Goal: Task Accomplishment & Management: Manage account settings

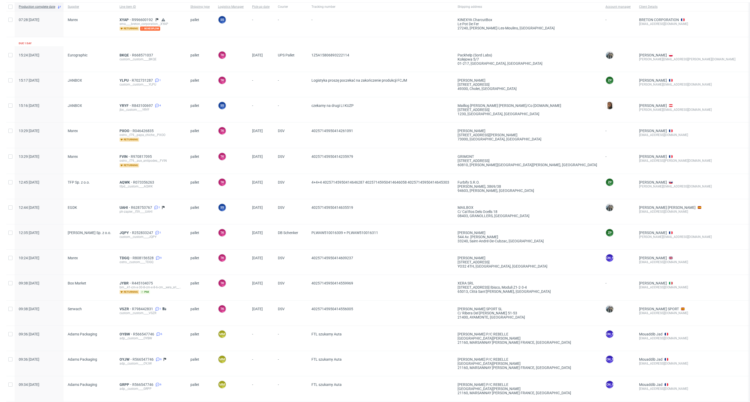
scroll to position [24, 0]
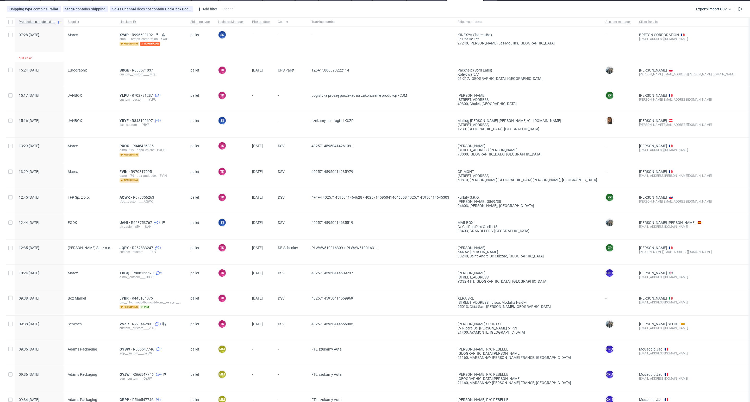
click at [120, 194] on div "AQWK R073356263 tfpd__custom____AQWK" at bounding box center [150, 201] width 71 height 25
click at [120, 197] on span "AQWK" at bounding box center [126, 197] width 14 height 4
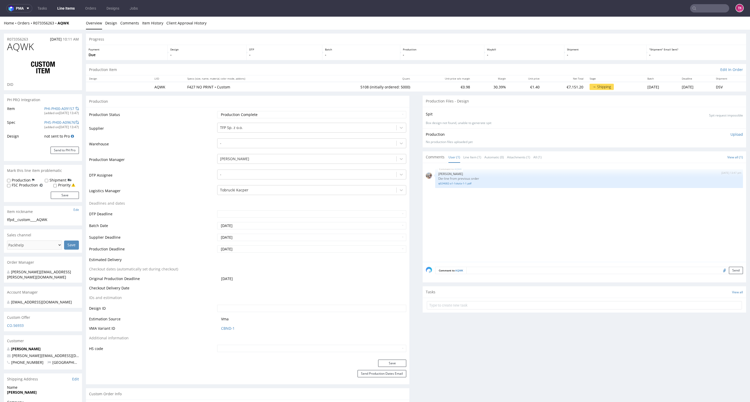
select select "in_progress"
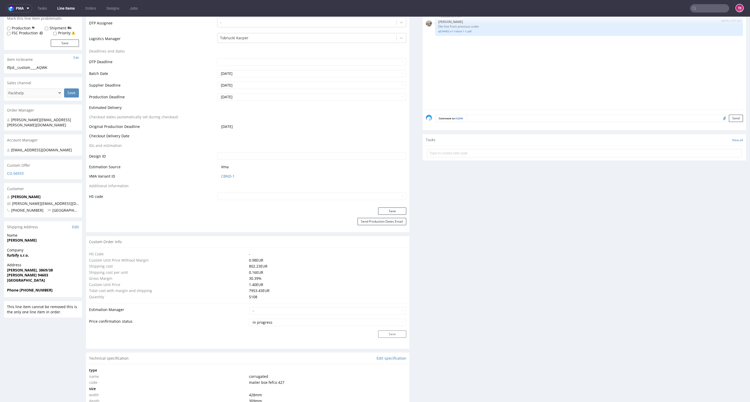
scroll to position [156, 0]
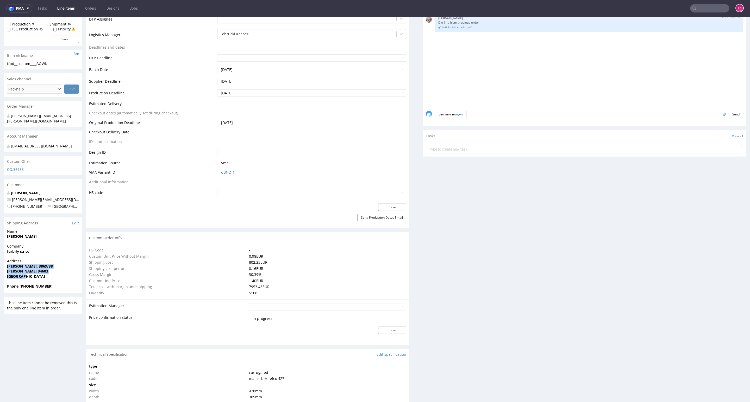
drag, startPoint x: 7, startPoint y: 267, endPoint x: 52, endPoint y: 283, distance: 47.7
click at [52, 283] on div "Address Osada Reviczkého, 3869/38 Kolárovo 94603 Slovakia" at bounding box center [43, 271] width 78 height 25
copy p "Osada Reviczkého, 3869/38 Kolárovo 94603 Slovakia"
drag, startPoint x: 6, startPoint y: 253, endPoint x: 17, endPoint y: 254, distance: 11.2
click at [17, 254] on div "Company furbify s.r.o." at bounding box center [43, 251] width 78 height 15
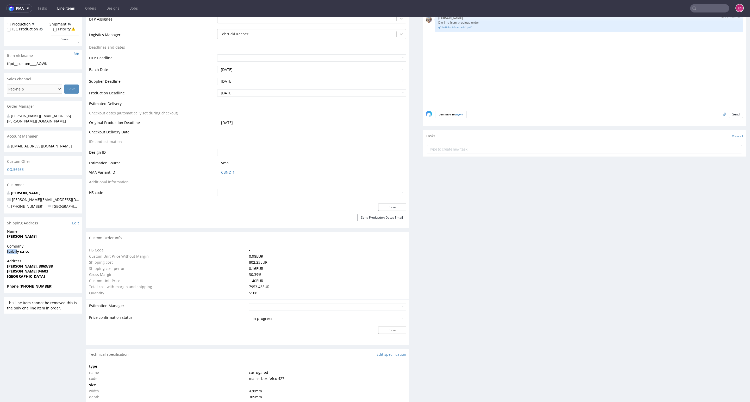
click at [17, 254] on strong "furbify s.r.o." at bounding box center [18, 251] width 22 height 5
click at [689, 16] on nav "pma Tasks Line Items Orders Designs Jobs TK" at bounding box center [375, 8] width 750 height 17
click at [694, 8] on input "text" at bounding box center [709, 8] width 39 height 8
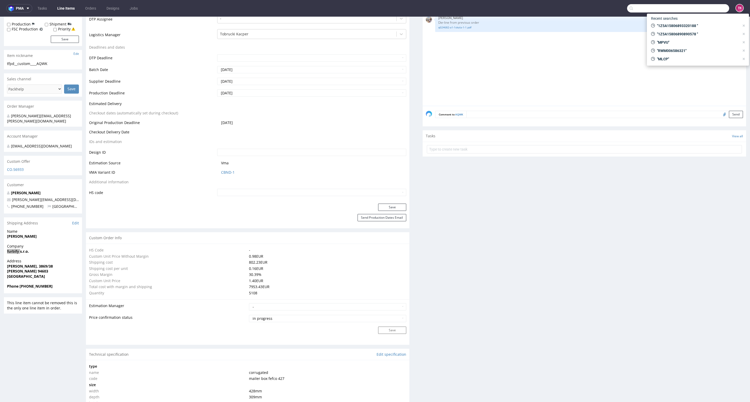
paste input "furbify"
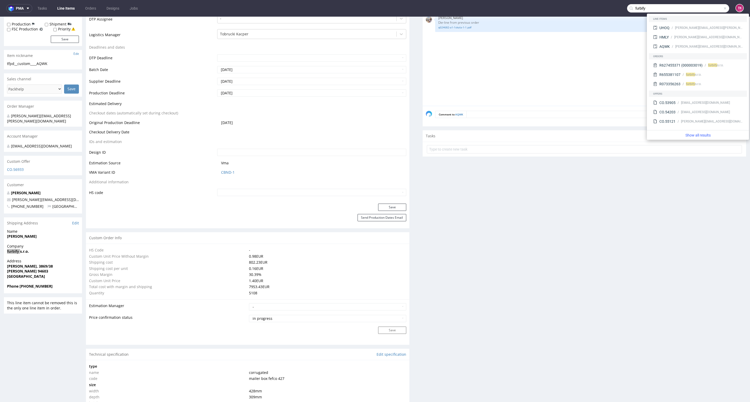
type input "furbify"
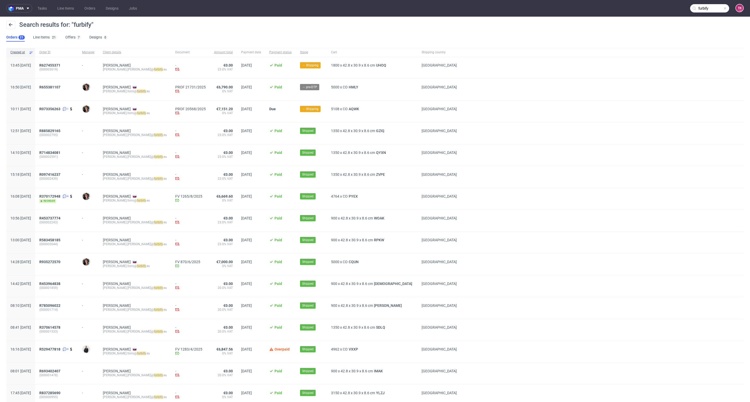
click at [64, 135] on span "(000002795)" at bounding box center [56, 135] width 34 height 4
click at [60, 133] on span "R885829165" at bounding box center [49, 131] width 21 height 4
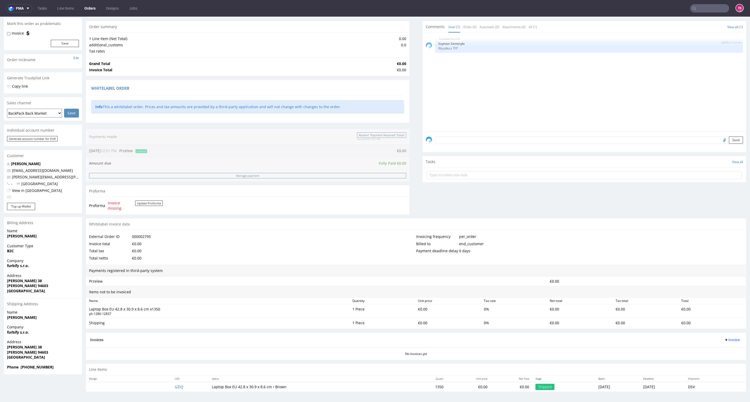
scroll to position [1, 0]
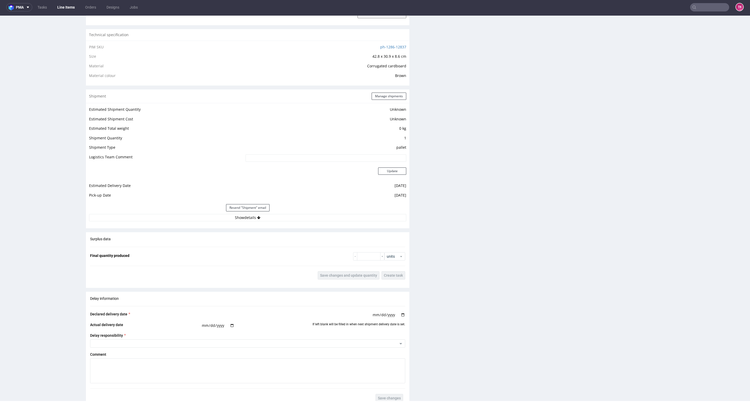
scroll to position [351, 0]
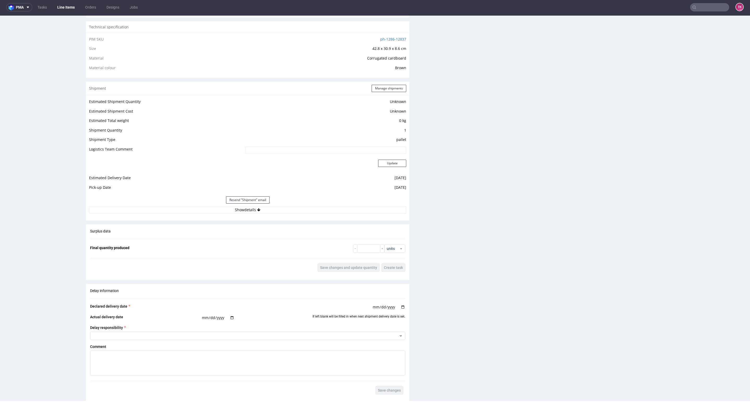
click at [180, 216] on div "Estimated Shipment Quantity Unknown Estimated Shipment Cost Unknown Estimated T…" at bounding box center [247, 156] width 323 height 122
click at [176, 212] on button "Show details" at bounding box center [247, 209] width 317 height 7
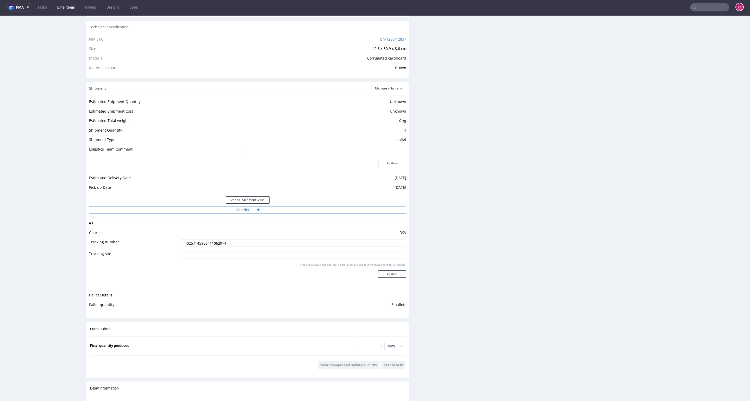
click at [176, 211] on button "Hide details" at bounding box center [247, 209] width 317 height 7
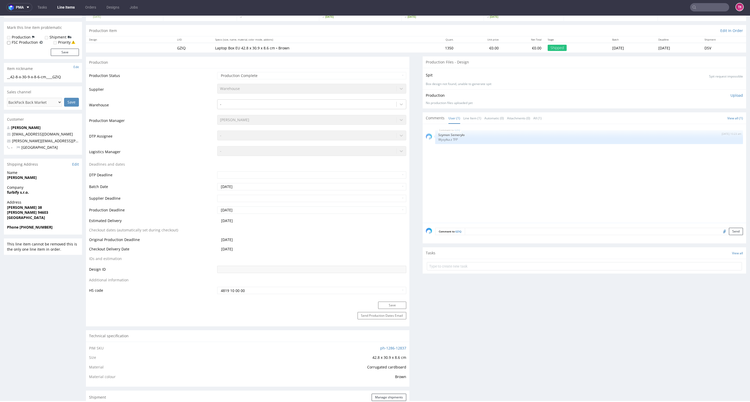
scroll to position [0, 0]
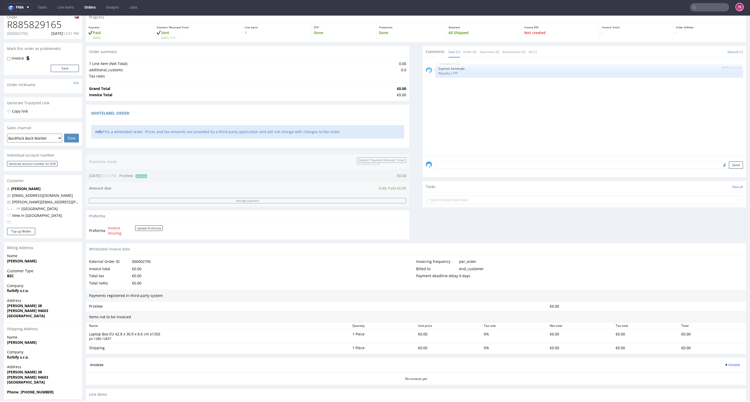
scroll to position [49, 0]
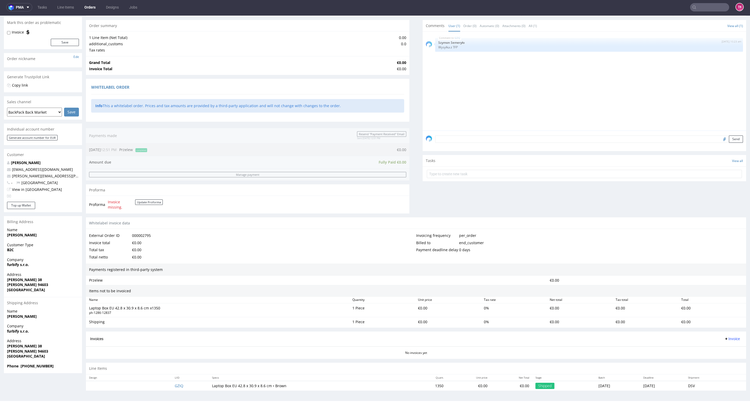
type input "furbify"
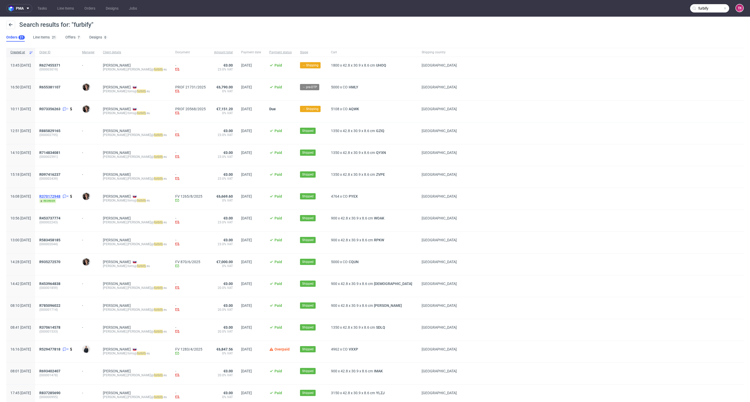
click at [60, 198] on span "R370172948" at bounding box center [49, 196] width 21 height 4
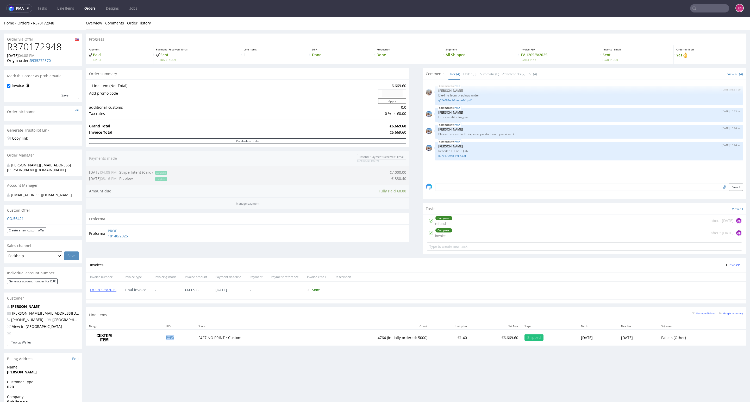
click at [170, 340] on td "PYEX" at bounding box center [179, 338] width 33 height 16
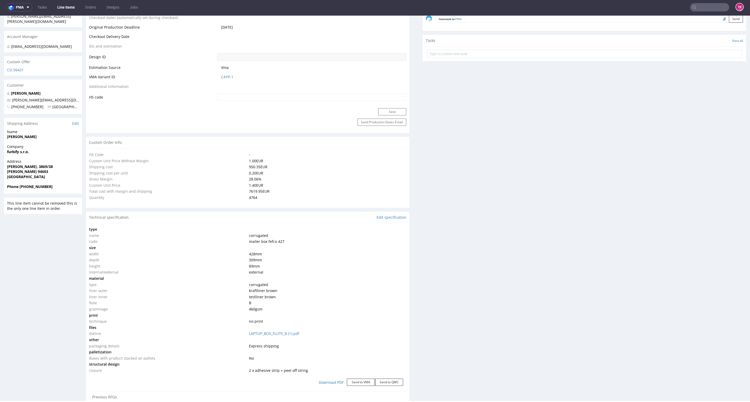
select select "in_progress"
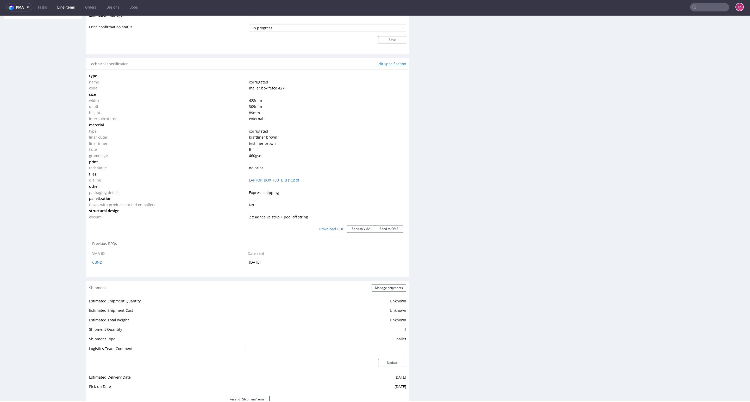
scroll to position [606, 0]
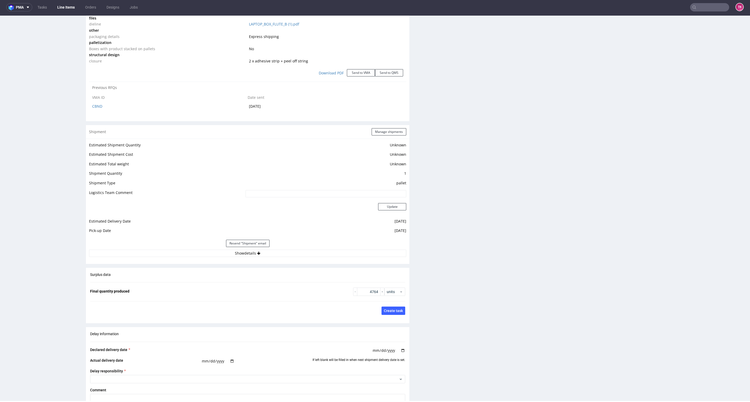
click at [191, 259] on div "Estimated Shipment Quantity Unknown Estimated Shipment Cost Unknown Estimated T…" at bounding box center [247, 200] width 323 height 122
click at [188, 250] on button "Show details" at bounding box center [247, 253] width 317 height 7
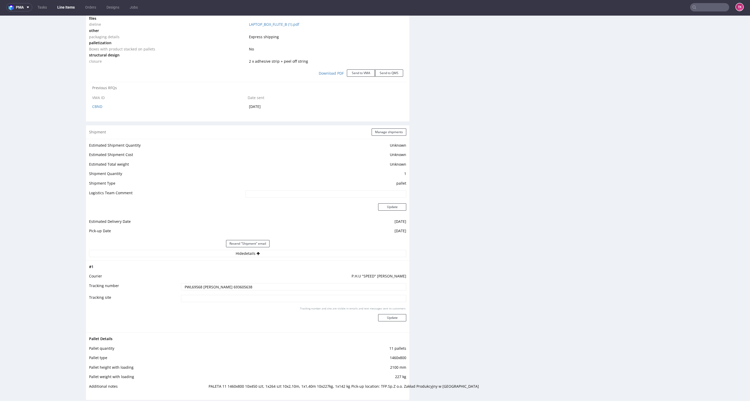
scroll to position [567, 0]
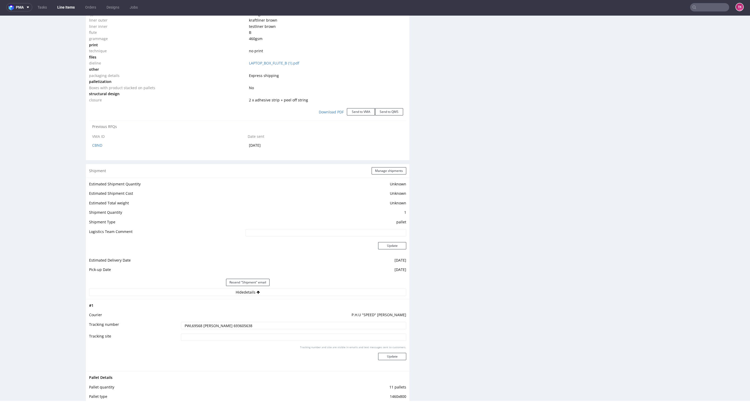
click at [729, 227] on div "Production Files - Design Spit Spit request impossible Box design not found, un…" at bounding box center [583, 116] width 323 height 1169
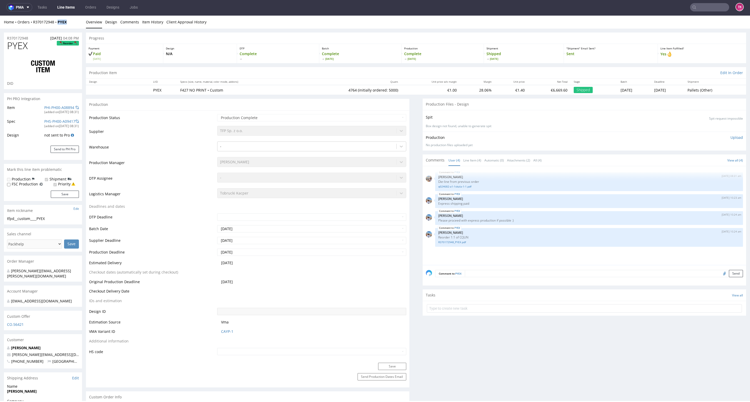
drag, startPoint x: 67, startPoint y: 23, endPoint x: 71, endPoint y: 45, distance: 22.9
click at [54, 25] on div "Home Orders R370172948 PYEX Overview Design Comments Item History Client Approv…" at bounding box center [375, 22] width 750 height 13
copy strong "PYEX"
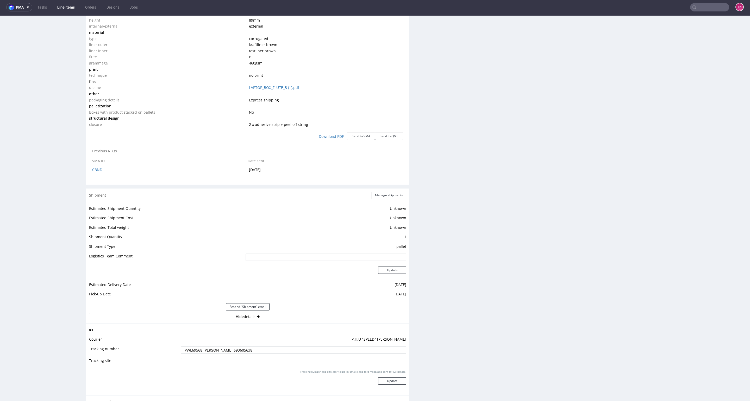
scroll to position [664, 0]
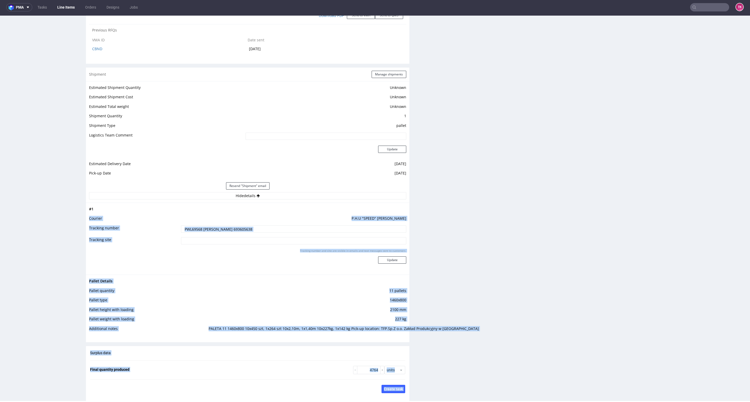
drag, startPoint x: 343, startPoint y: 216, endPoint x: 411, endPoint y: 218, distance: 68.0
click at [411, 218] on div "Progress Payment Paid Wed 06 Aug Design N/A DTP Complete Batch Complete Thu 7 A…" at bounding box center [416, 8] width 660 height 1278
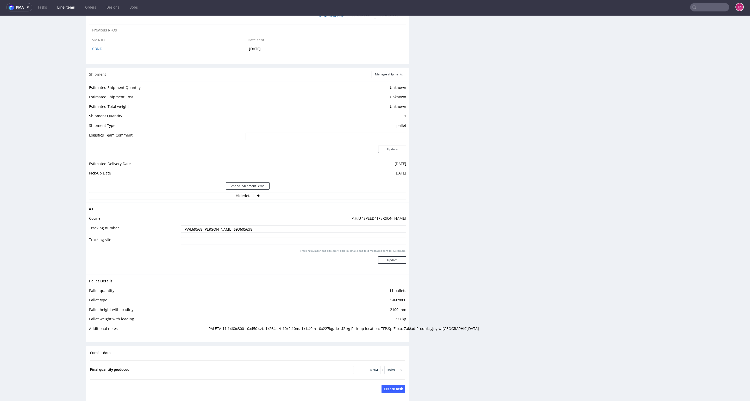
click at [422, 226] on div "Production Files - Design Spit Spit request impossible Box design not found, un…" at bounding box center [583, 19] width 323 height 1169
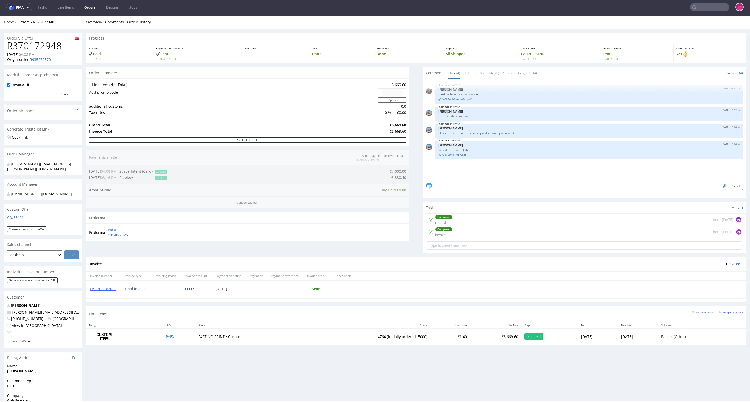
type input "furbify"
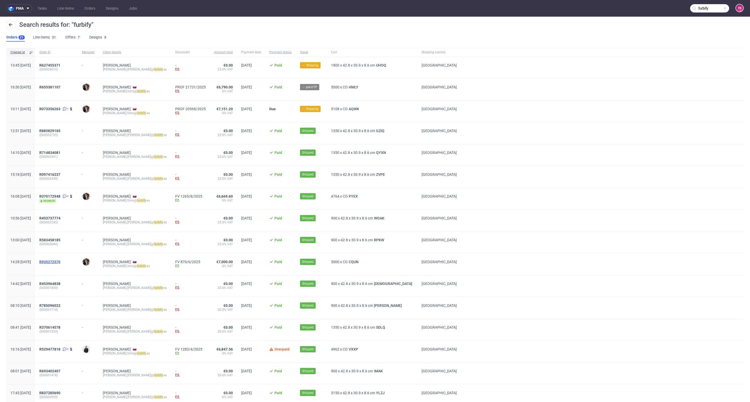
click at [60, 264] on span "R935272570" at bounding box center [49, 262] width 21 height 4
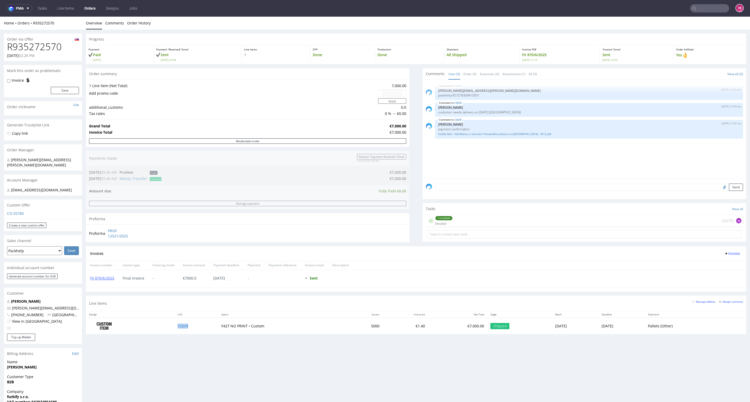
click at [183, 329] on td "CQUN" at bounding box center [195, 326] width 43 height 16
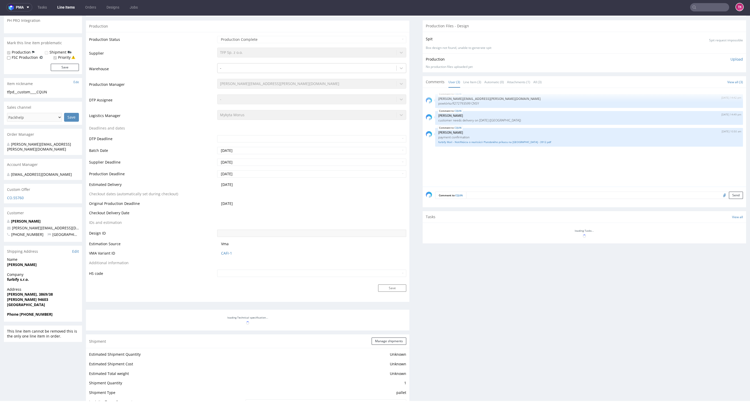
select select "in_progress"
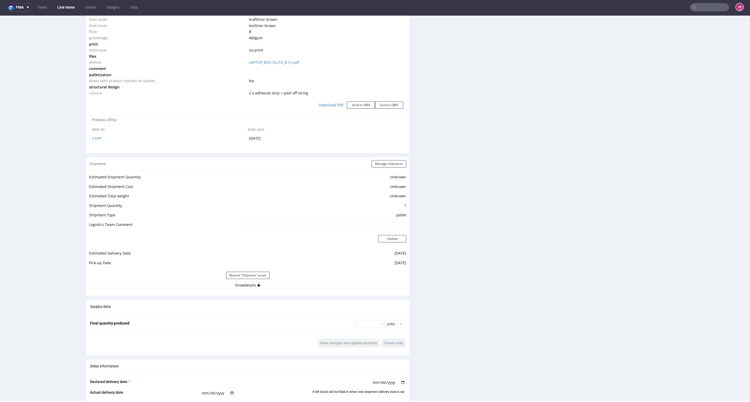
scroll to position [664, 0]
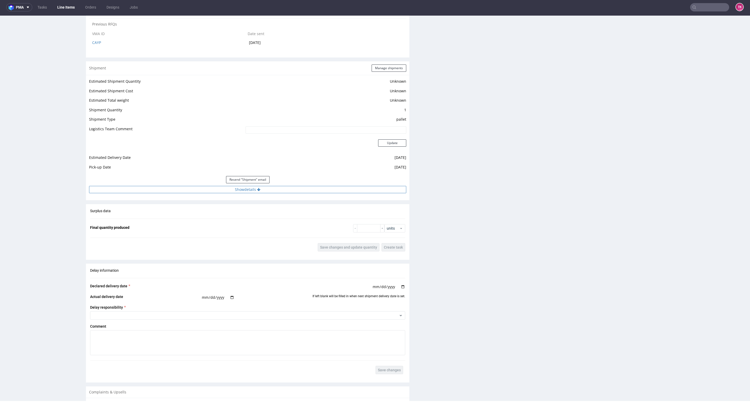
click at [283, 190] on button "Show details" at bounding box center [247, 189] width 317 height 7
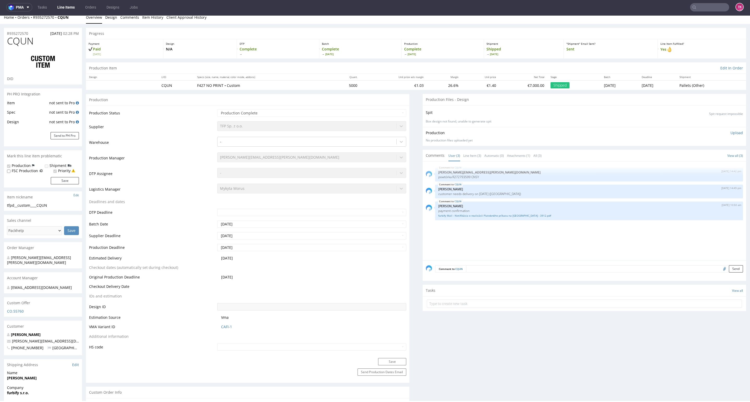
scroll to position [0, 0]
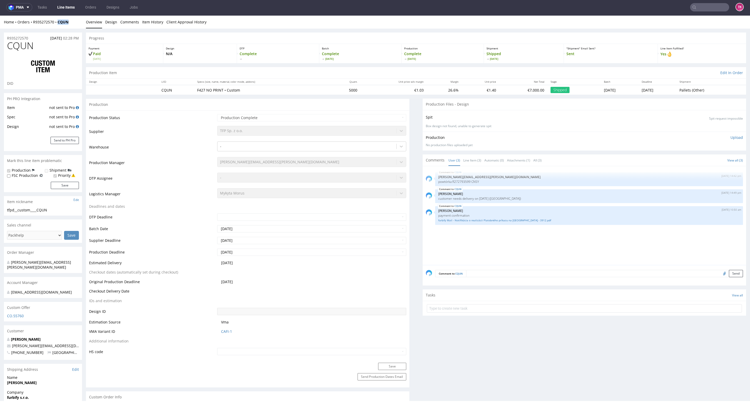
drag, startPoint x: 73, startPoint y: 23, endPoint x: 58, endPoint y: 26, distance: 15.0
click at [58, 26] on div "Home Orders R935272570 CQUN Overview Design Comments Item History Client Approv…" at bounding box center [375, 22] width 750 height 13
copy strong "CQUN"
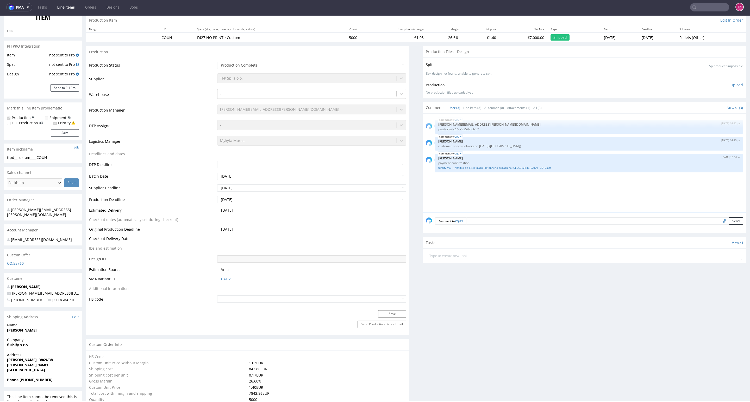
scroll to position [156, 0]
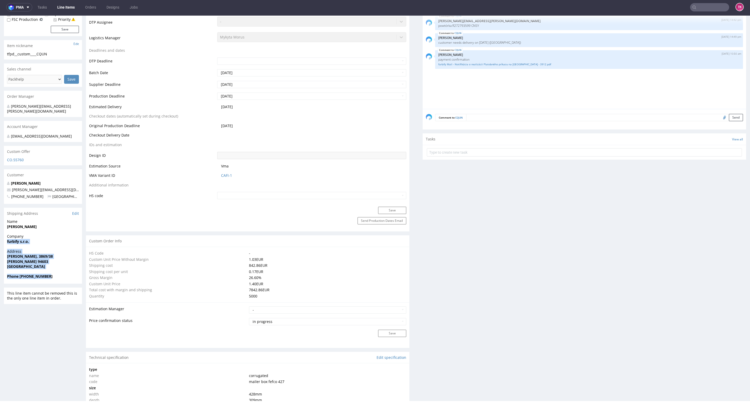
drag, startPoint x: 6, startPoint y: 241, endPoint x: 57, endPoint y: 276, distance: 61.6
click at [57, 276] on section "Shipping Address Edit Name Forró Tibor Company furbify s.r.o. Address Osada Rev…" at bounding box center [43, 246] width 78 height 76
copy section "furbify s.r.o. Address Osada Reviczkého, 3869/38 Kolárovo 94603 Slovakia Phone …"
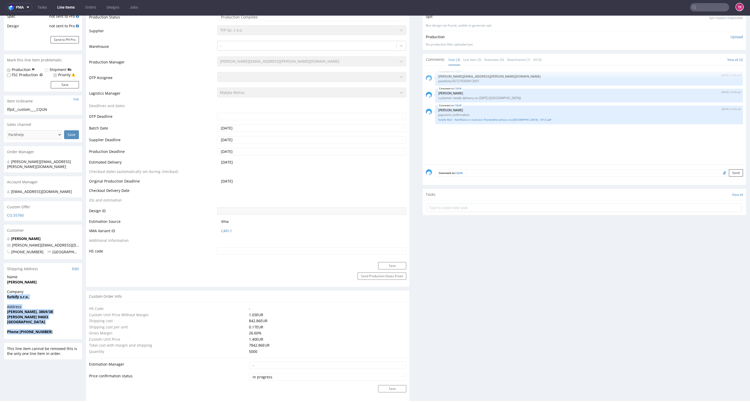
scroll to position [0, 0]
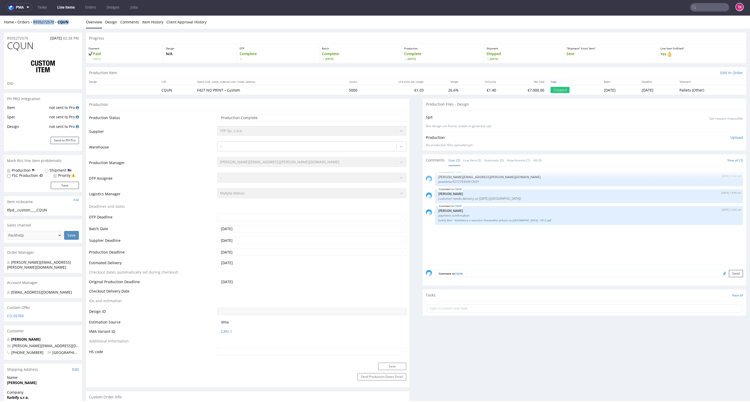
drag, startPoint x: 73, startPoint y: 23, endPoint x: 33, endPoint y: 17, distance: 40.2
click at [31, 23] on div "Home Orders R935272570 CQUN" at bounding box center [43, 22] width 78 height 5
copy div "R935272570 CQUN"
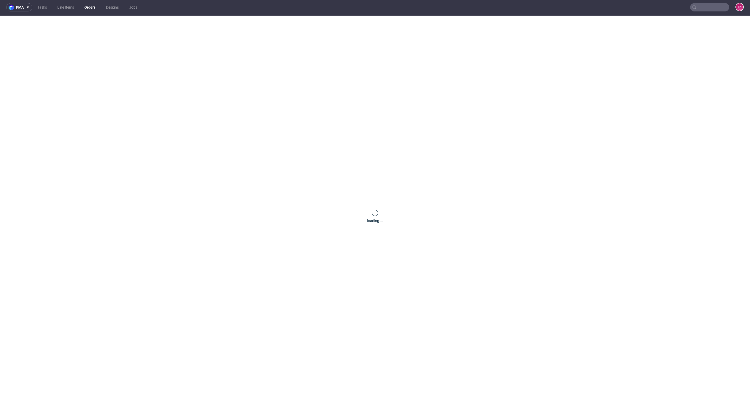
type input "furbify"
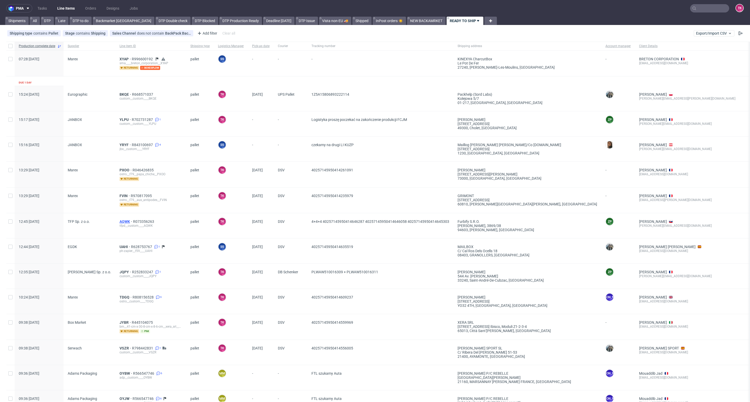
click at [119, 221] on span "AQWK" at bounding box center [126, 222] width 14 height 4
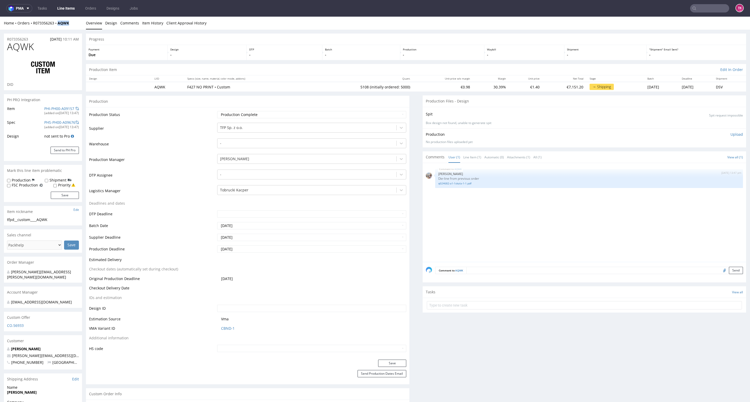
type input "5108"
select select "in_progress"
drag, startPoint x: 74, startPoint y: 29, endPoint x: 33, endPoint y: 29, distance: 41.6
click at [33, 29] on div "Home Orders R073356263 AQWK Overview Design Comments Item History Client Approv…" at bounding box center [375, 23] width 750 height 13
copy div "R073356263 AQWK"
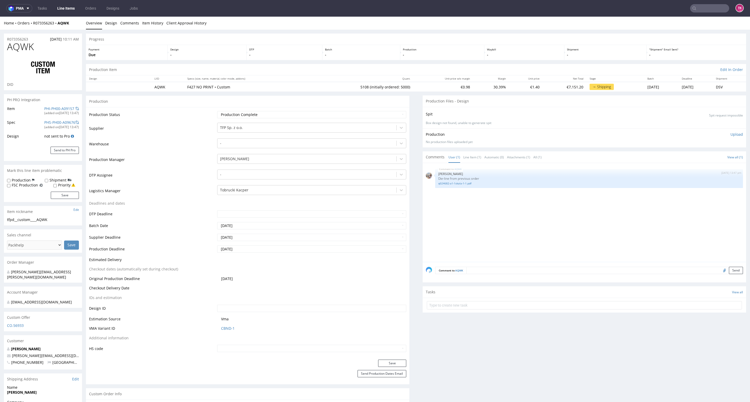
click at [66, 35] on div "R073356263 25.09.2025 10:11 AM" at bounding box center [43, 38] width 78 height 8
drag, startPoint x: 75, startPoint y: 24, endPoint x: 48, endPoint y: 23, distance: 26.6
copy div "Overview Design Comments Item History Client Approval History R073356263"
click at [65, 27] on div "Home Orders R073356263 AQWK Overview Design Comments Item History Client Approv…" at bounding box center [375, 23] width 750 height 13
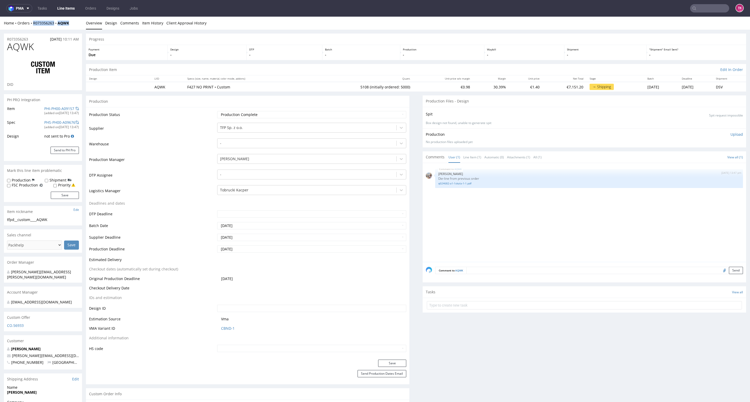
drag, startPoint x: 34, startPoint y: 33, endPoint x: 29, endPoint y: 27, distance: 8.1
click at [29, 27] on div "Home Orders R073356263 AQWK Overview Design Comments Item History Client Approv…" at bounding box center [375, 23] width 750 height 13
copy div "R073356263 AQWK"
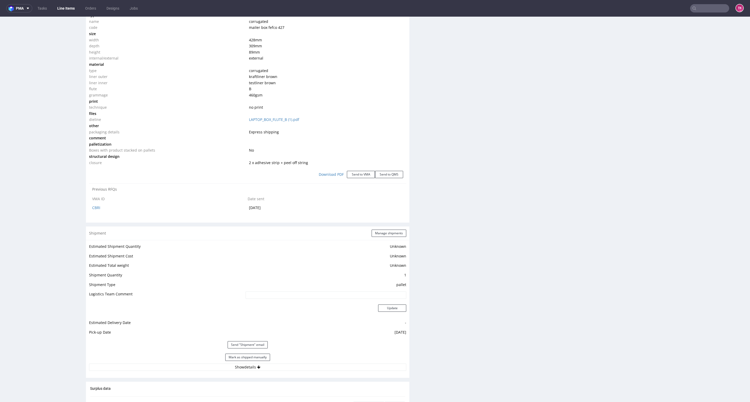
click at [276, 372] on div "Estimated Shipment Quantity Unknown Estimated Shipment Cost Unknown Estimated T…" at bounding box center [247, 307] width 323 height 134
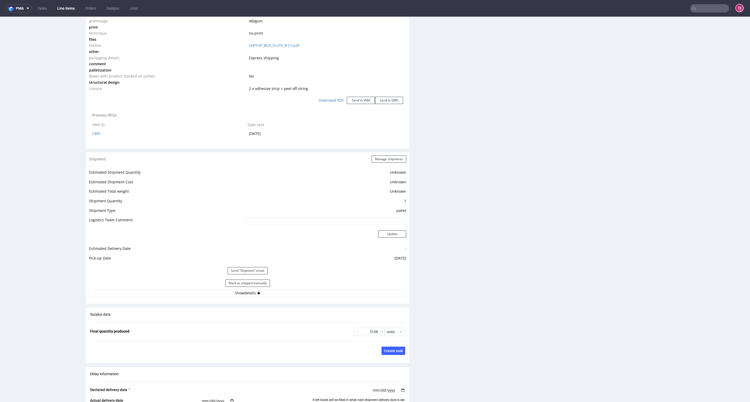
scroll to position [625, 0]
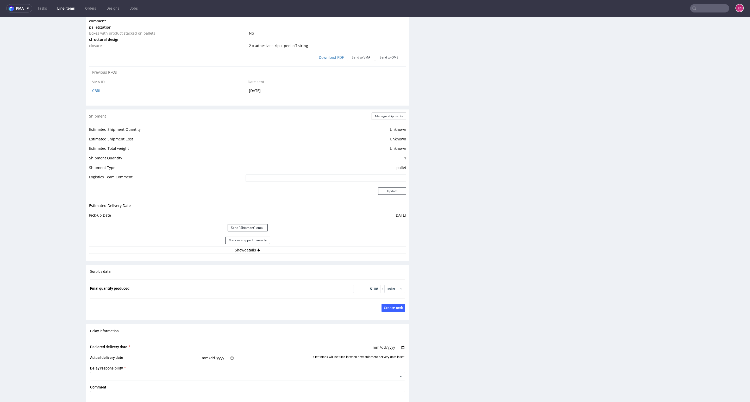
click at [319, 247] on div "Mark as shipped manually" at bounding box center [247, 240] width 317 height 12
click at [312, 253] on button "Show details" at bounding box center [247, 250] width 317 height 7
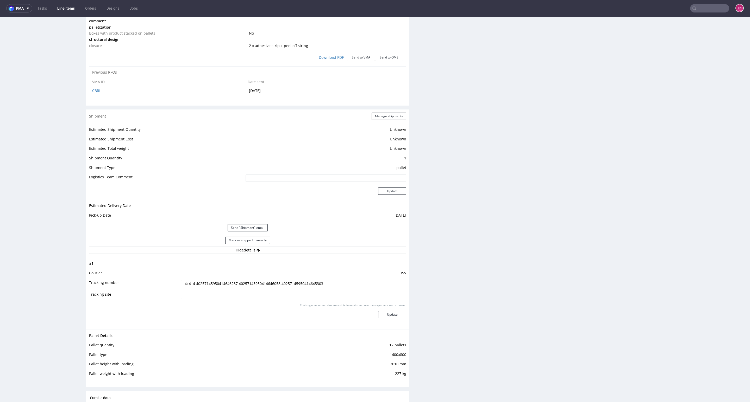
drag, startPoint x: 337, startPoint y: 286, endPoint x: 11, endPoint y: 305, distance: 326.1
click at [9, 307] on div "R073356263 25.09.2025 10:11 AM AQWK DID PH PRO Integration Item PHI-PH00-A09157…" at bounding box center [375, 50] width 750 height 1291
paste input "Kierowca Marek Bock, Auto PNT58345/FZ4802Y,"
type input "Kierowca Marek Bock, Auto PNT58345/FZ4802Y,"
click at [392, 319] on div "Tracking number and site are visible in emails and text messages sent to custom…" at bounding box center [293, 313] width 225 height 19
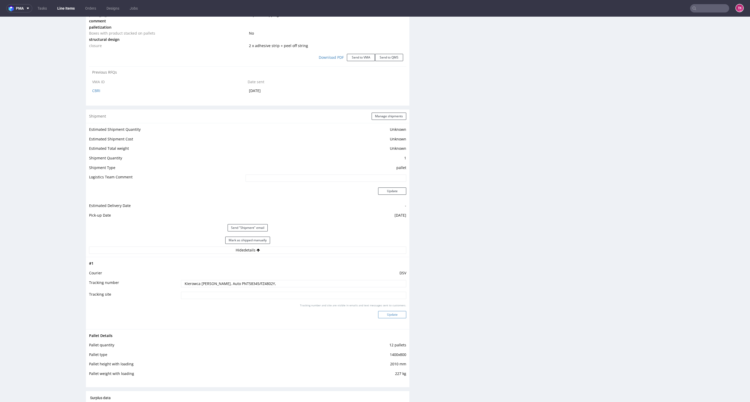
click at [394, 315] on button "Update" at bounding box center [392, 314] width 28 height 7
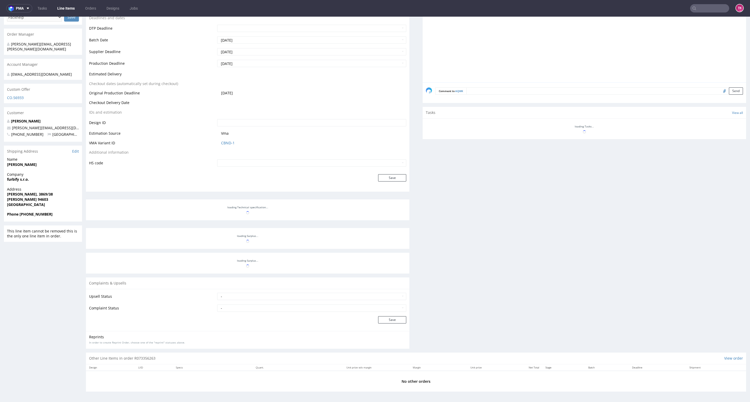
select select "in_progress"
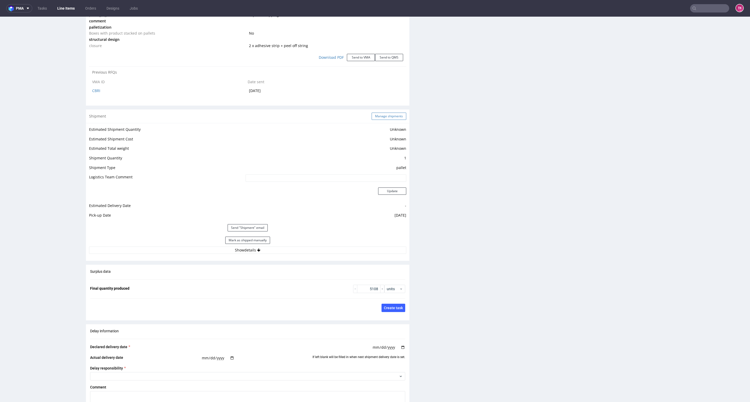
click at [383, 120] on div "Shipment Manage shipments" at bounding box center [247, 117] width 323 height 14
click at [382, 117] on button "Manage shipments" at bounding box center [388, 116] width 35 height 7
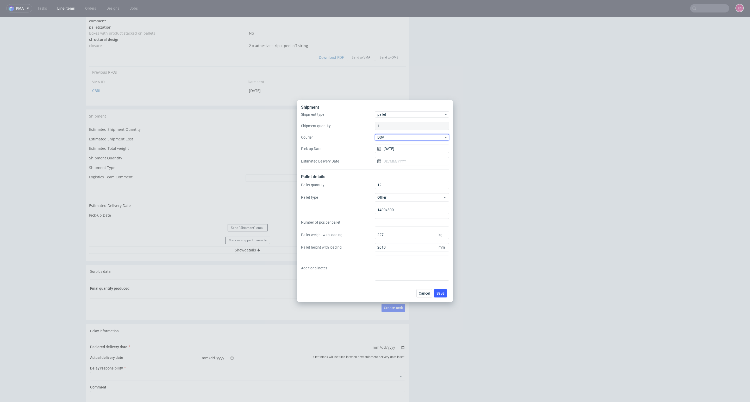
click at [414, 139] on span "DSV" at bounding box center [410, 137] width 66 height 5
click at [409, 158] on div "Other" at bounding box center [412, 159] width 70 height 9
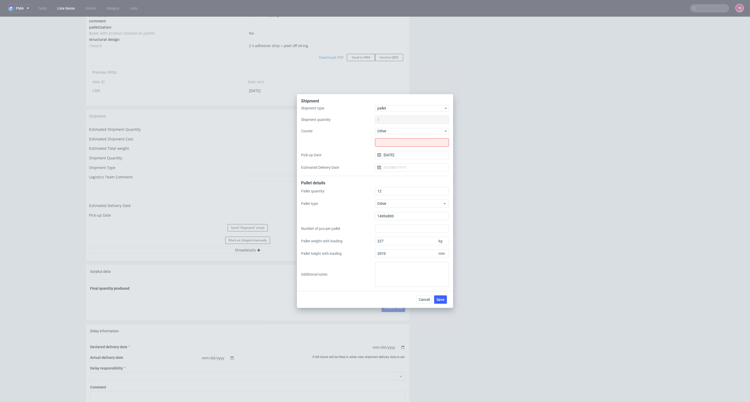
click at [402, 147] on div "Shipment type pallet Shipment quantity 1 Courier Other Pick-up Date 10/10/2025 …" at bounding box center [375, 140] width 148 height 71
drag, startPoint x: 402, startPoint y: 145, endPoint x: 399, endPoint y: 145, distance: 2.7
click at [402, 145] on input "text" at bounding box center [412, 142] width 74 height 8
paste input "PP AUTO Sp. z o.o. Sp.k."
type input "PP AUTO Sp. z o.o. Sp.k."
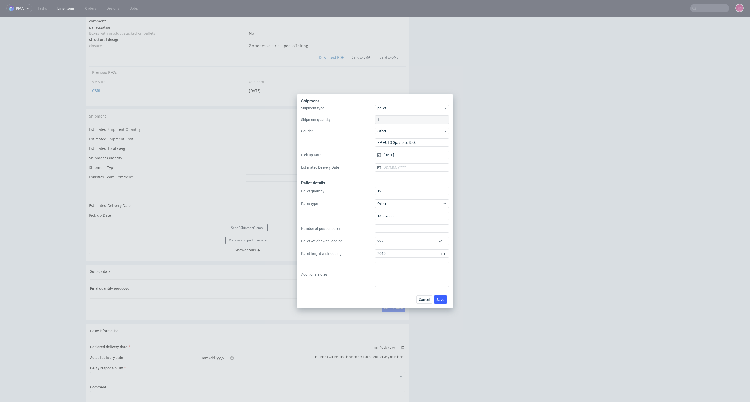
click at [417, 172] on div "Shipment type pallet Shipment quantity 1 Courier Other PP AUTO Sp. z o.o. Sp.k.…" at bounding box center [375, 140] width 148 height 71
click at [415, 169] on input "Estimated Delivery Date" at bounding box center [412, 167] width 74 height 8
click at [393, 219] on span "13" at bounding box center [395, 220] width 4 height 5
type input "[DATE]"
click at [439, 295] on div "Cancel Save" at bounding box center [375, 299] width 156 height 17
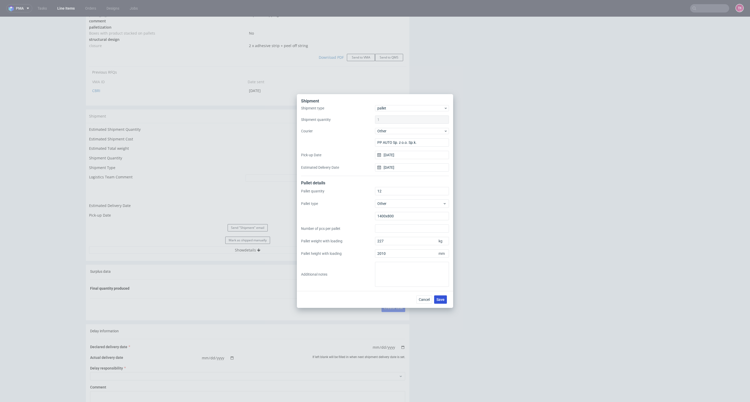
click at [440, 297] on button "Save" at bounding box center [440, 300] width 13 height 8
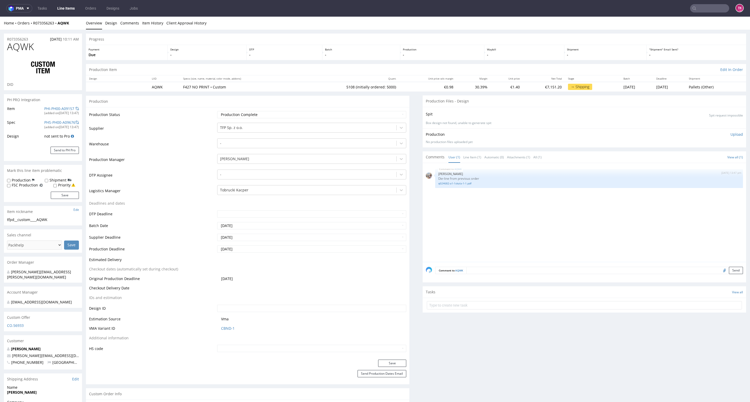
select select "in_progress"
click at [55, 7] on link "Line Items" at bounding box center [66, 8] width 24 height 8
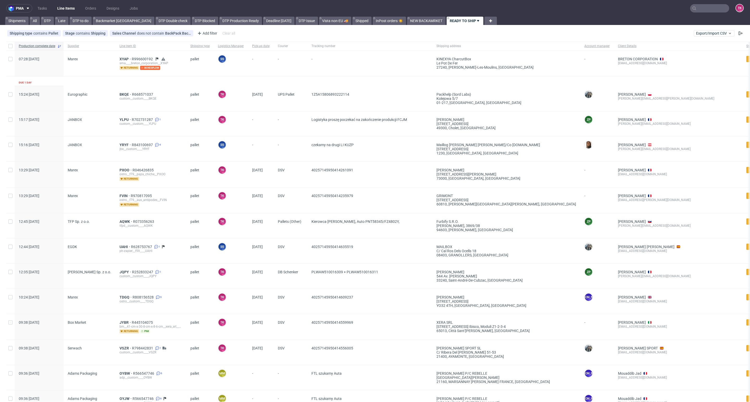
click at [70, 4] on link "Line Items" at bounding box center [66, 8] width 24 height 8
drag, startPoint x: 82, startPoint y: 17, endPoint x: 75, endPoint y: 11, distance: 9.4
click at [81, 17] on link "DTP to do" at bounding box center [80, 21] width 22 height 8
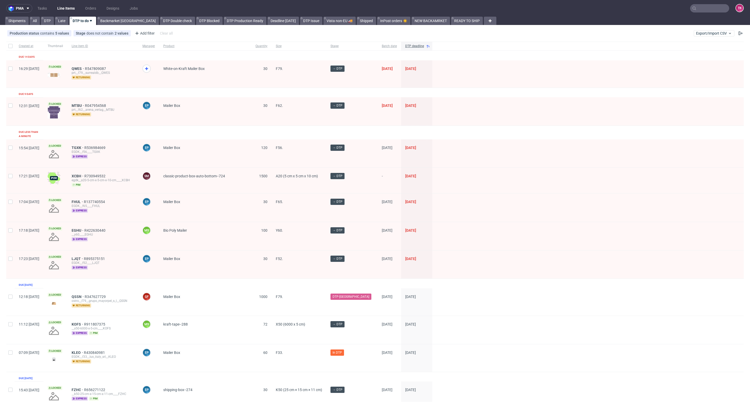
click at [63, 7] on link "Line Items" at bounding box center [66, 8] width 24 height 8
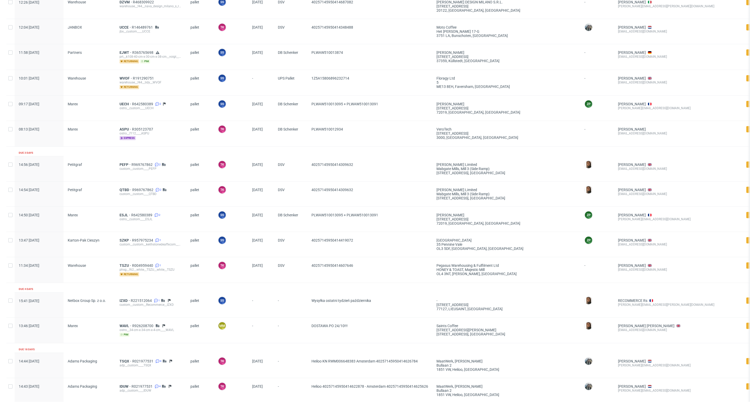
scroll to position [571, 0]
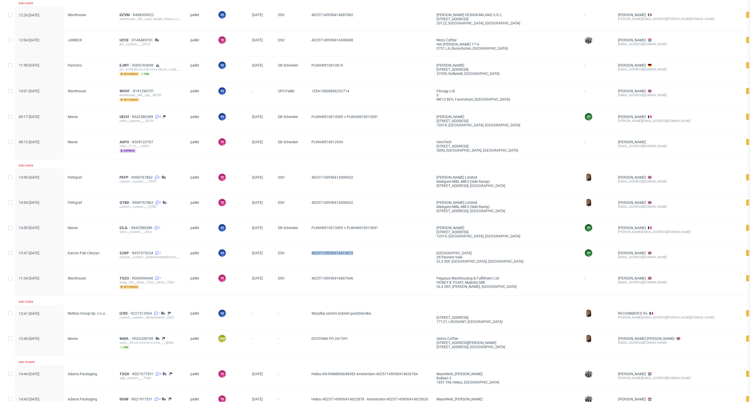
drag, startPoint x: 358, startPoint y: 262, endPoint x: 312, endPoint y: 264, distance: 46.1
click at [312, 264] on span "40257145950414419072" at bounding box center [369, 257] width 117 height 12
copy span "40257145950414419072"
drag, startPoint x: 391, startPoint y: 237, endPoint x: 345, endPoint y: 239, distance: 45.9
click at [345, 238] on span "PLWAW510013095 + PLWAW510013091" at bounding box center [369, 232] width 117 height 12
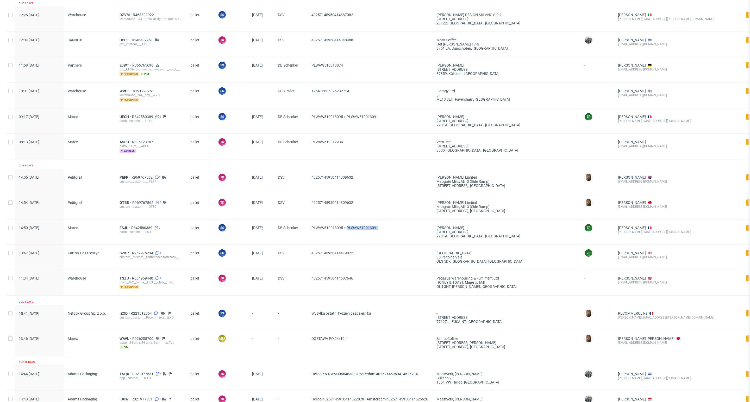
copy span "PLWAW510013091"
drag, startPoint x: 366, startPoint y: 205, endPoint x: 317, endPoint y: 203, distance: 49.5
click at [317, 203] on span "40257145950414309632" at bounding box center [369, 207] width 117 height 12
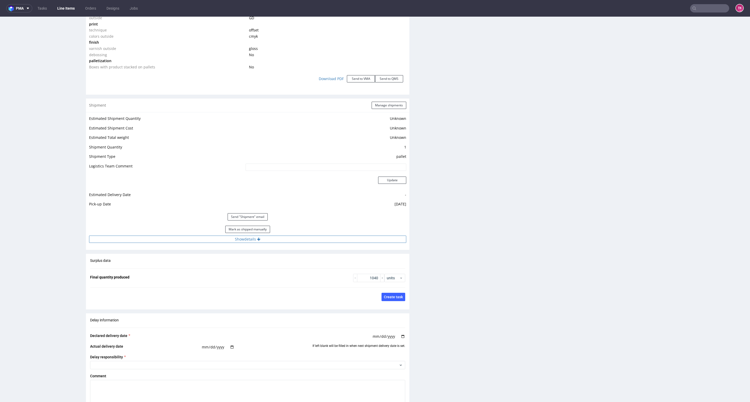
scroll to position [586, 0]
click at [301, 231] on div "Mark as shipped manually" at bounding box center [247, 229] width 317 height 12
drag, startPoint x: 302, startPoint y: 234, endPoint x: 302, endPoint y: 237, distance: 3.1
click at [302, 235] on div "Estimated Shipment Quantity Unknown Estimated Shipment Cost Unknown Estimated T…" at bounding box center [247, 178] width 323 height 134
click at [303, 237] on button "Show details" at bounding box center [247, 238] width 317 height 7
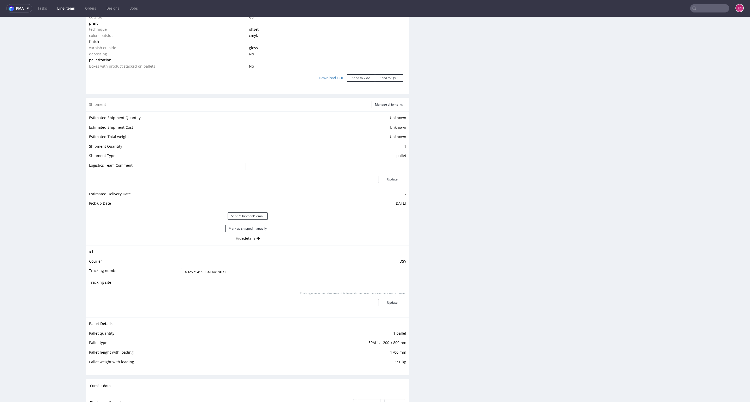
click at [183, 276] on input "40257145950414419072" at bounding box center [293, 271] width 225 height 7
click at [249, 232] on button "Mark as shipped manually" at bounding box center [247, 228] width 45 height 7
click at [57, 9] on link "Line Items" at bounding box center [66, 8] width 24 height 8
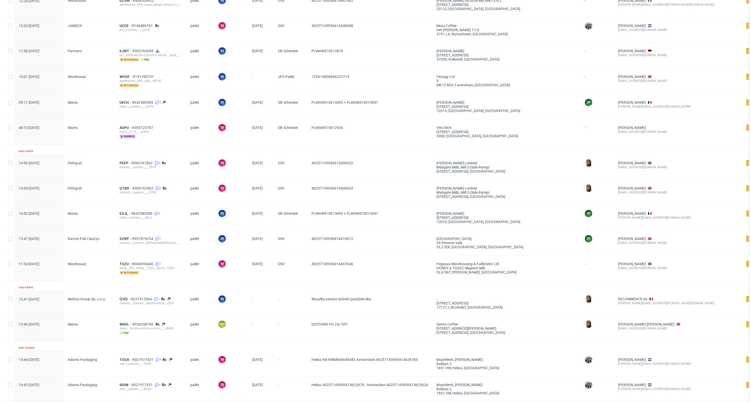
scroll to position [586, 0]
drag, startPoint x: 374, startPoint y: 221, endPoint x: 347, endPoint y: 221, distance: 27.3
click at [347, 221] on span "PLWAW510013095 + PLWAW510013091" at bounding box center [369, 217] width 117 height 12
copy span "PLWAW510013091"
drag, startPoint x: 310, startPoint y: 220, endPoint x: 341, endPoint y: 224, distance: 31.7
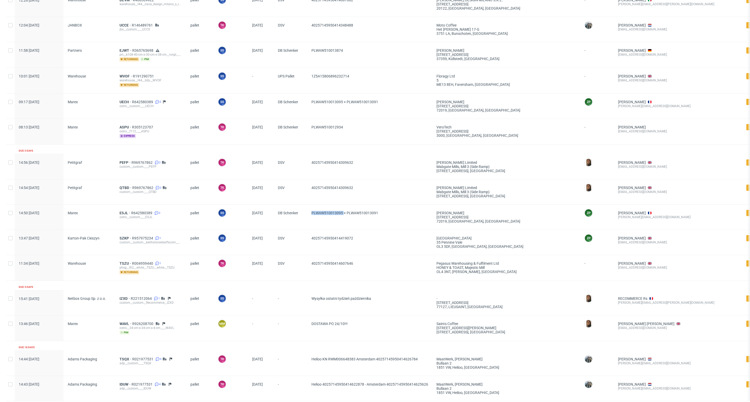
click at [342, 224] on div "PLWAW510013095 + PLWAW510013091" at bounding box center [369, 217] width 125 height 25
copy span "PLWAW510013095"
drag, startPoint x: 361, startPoint y: 197, endPoint x: 303, endPoint y: 199, distance: 58.1
click at [303, 199] on div "14:54 Tue 07.10.2025 Petitgraf QTBD R969767862 2 custom__custom____QTBD pallet …" at bounding box center [436, 191] width 861 height 25
copy div "40257145950414309632"
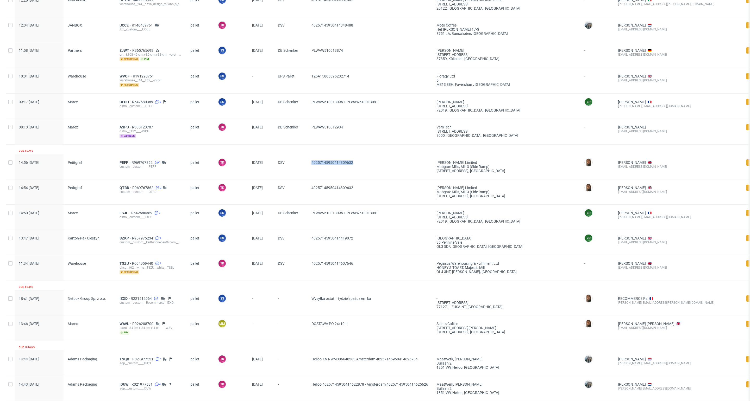
drag, startPoint x: 363, startPoint y: 168, endPoint x: 295, endPoint y: 179, distance: 69.4
click at [295, 179] on div "14:56 Tue 07.10.2025 Petitgraf PEFP R969767862 2 custom__custom____PEFP pallet …" at bounding box center [436, 166] width 861 height 25
copy div "40257145950414309632"
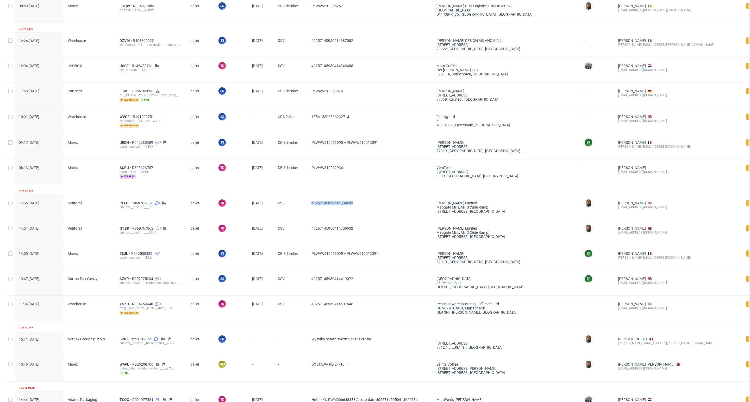
scroll to position [508, 0]
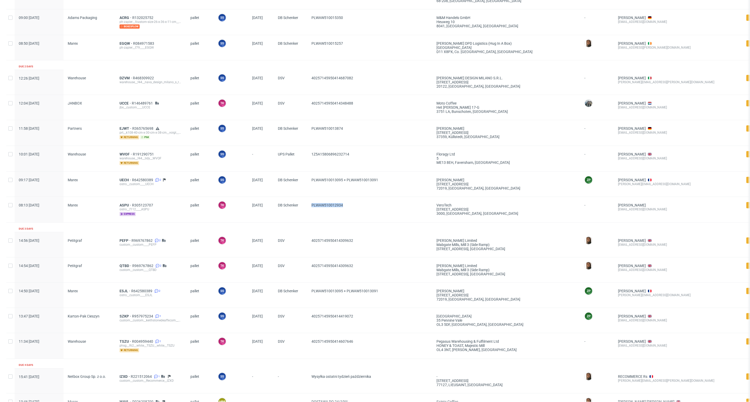
drag, startPoint x: 352, startPoint y: 214, endPoint x: 303, endPoint y: 216, distance: 49.5
click at [303, 216] on div "08:13 [DATE] Marex ASPU R305123707 ostro__f112____ASPU express pallet TK Tobruc…" at bounding box center [436, 210] width 861 height 26
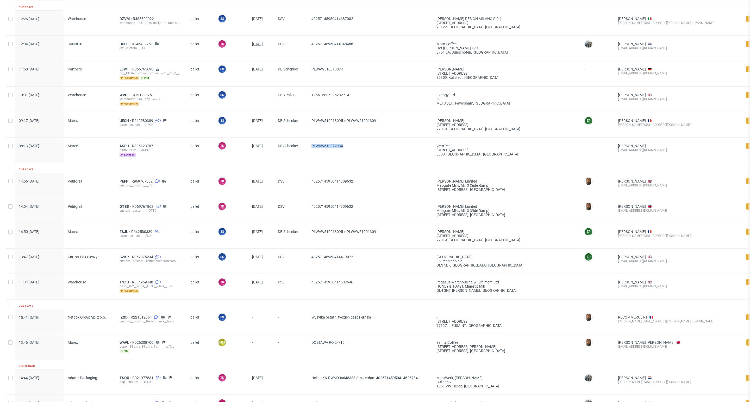
scroll to position [610, 0]
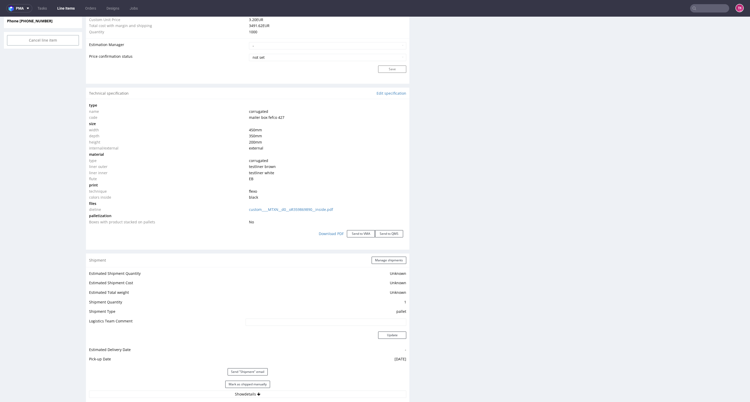
scroll to position [508, 0]
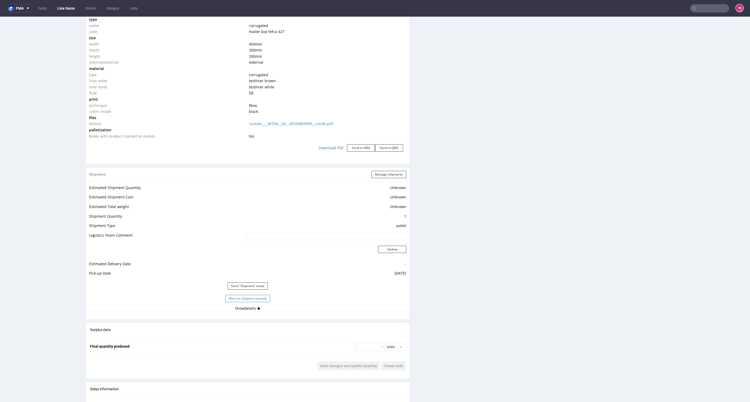
click at [242, 297] on button "Mark as shipped manually" at bounding box center [247, 298] width 45 height 7
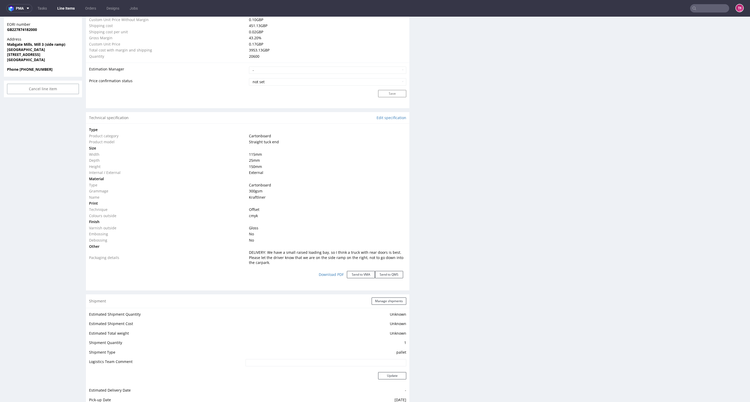
scroll to position [429, 0]
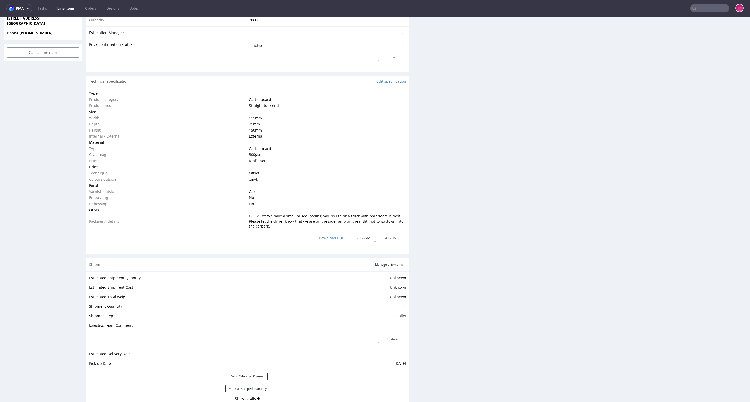
drag, startPoint x: 250, startPoint y: 389, endPoint x: 288, endPoint y: 347, distance: 56.5
click at [251, 389] on button "Mark as shipped manually" at bounding box center [247, 388] width 45 height 7
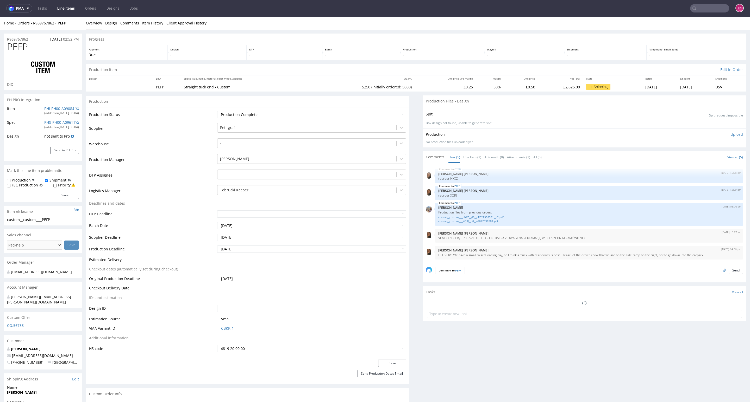
type input "5250"
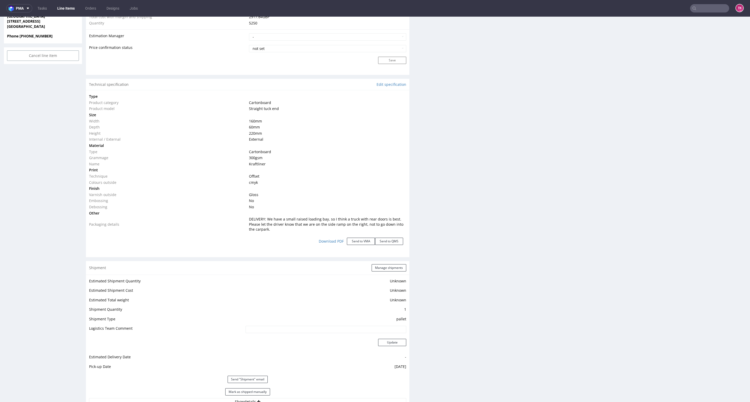
scroll to position [429, 0]
click at [253, 391] on button "Mark as shipped manually" at bounding box center [247, 388] width 45 height 7
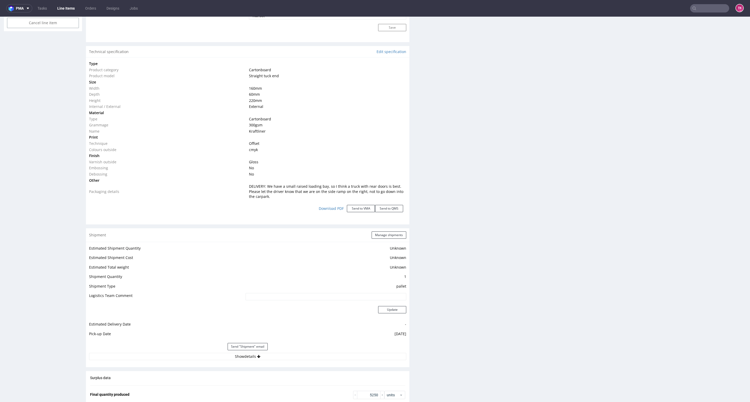
scroll to position [488, 0]
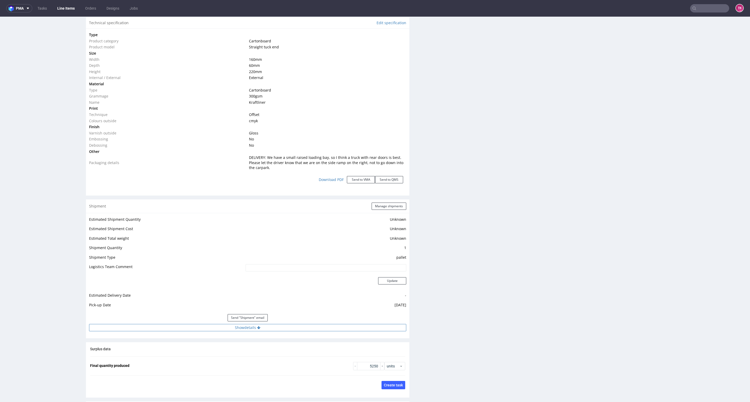
click at [288, 331] on button "Show details" at bounding box center [247, 327] width 317 height 7
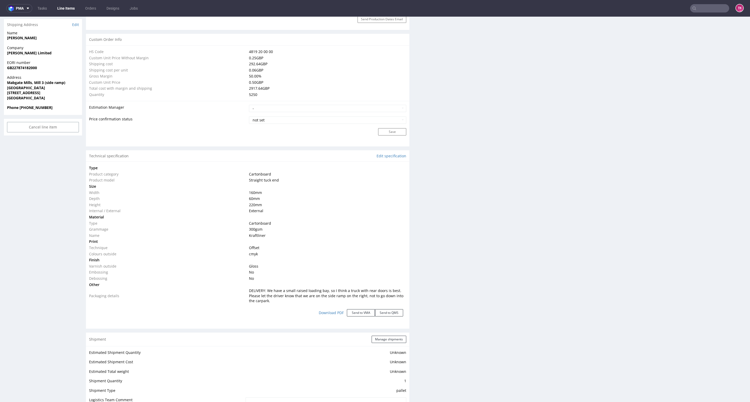
scroll to position [449, 0]
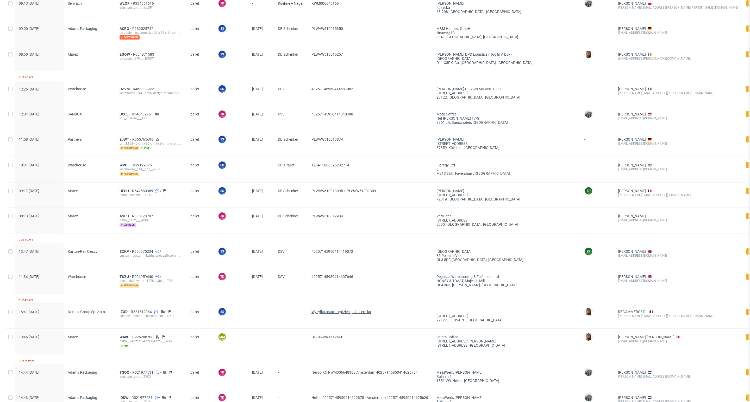
scroll to position [534, 0]
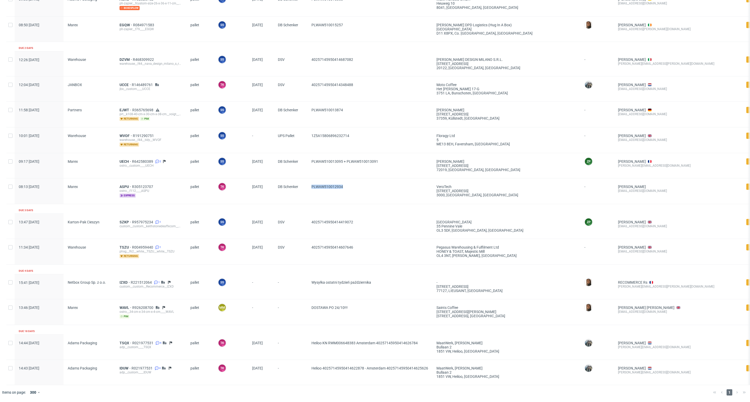
drag, startPoint x: 358, startPoint y: 183, endPoint x: 303, endPoint y: 192, distance: 55.3
click at [303, 192] on div "08:13 [DATE] Marex ASPU R305123707 ostro__f112____ASPU express pallet TK Tobruc…" at bounding box center [436, 192] width 861 height 26
copy div "PLWAW510012934"
drag, startPoint x: 365, startPoint y: 220, endPoint x: 292, endPoint y: 222, distance: 73.9
click at [292, 222] on div "13:47 [DATE] [GEOGRAPHIC_DATA]-[GEOGRAPHIC_DATA] SZKP R957975234 1 custom__cust…" at bounding box center [436, 226] width 861 height 25
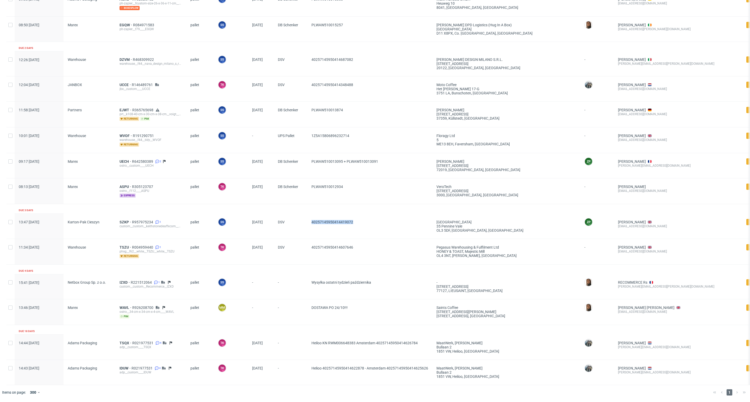
copy div "40257145950414419072"
drag, startPoint x: 327, startPoint y: 186, endPoint x: 307, endPoint y: 188, distance: 19.9
click at [307, 188] on div "PLWAW510012934" at bounding box center [369, 192] width 125 height 26
copy span "PLWAW510012934"
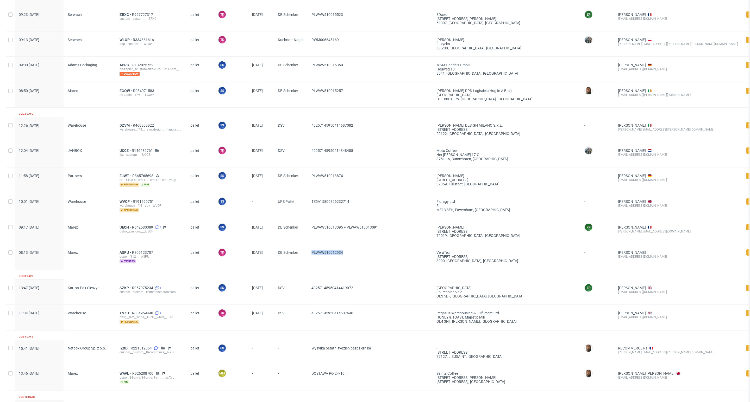
scroll to position [455, 0]
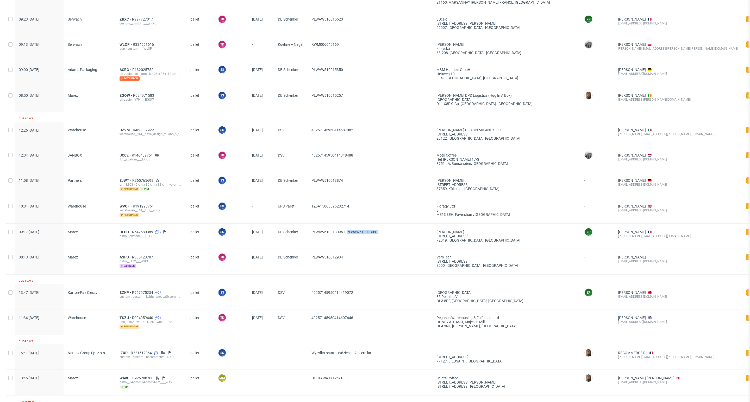
drag, startPoint x: 383, startPoint y: 242, endPoint x: 347, endPoint y: 243, distance: 36.0
click at [347, 243] on span "PLWAW510013095 + PLWAW510013091" at bounding box center [369, 236] width 117 height 12
copy span "PLWAW510013091"
drag, startPoint x: 123, startPoint y: 231, endPoint x: 122, endPoint y: 235, distance: 4.1
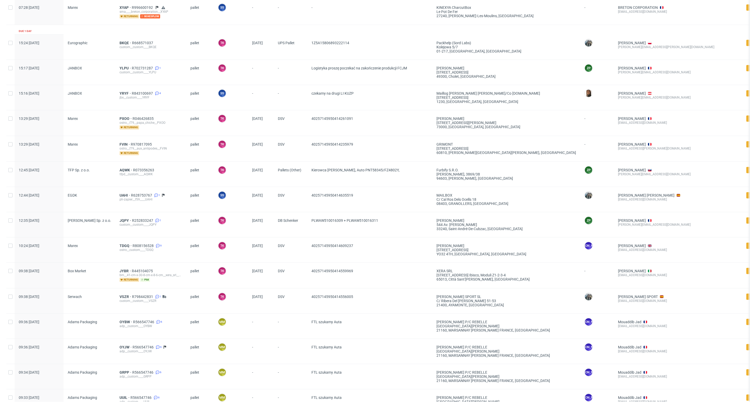
scroll to position [0, 0]
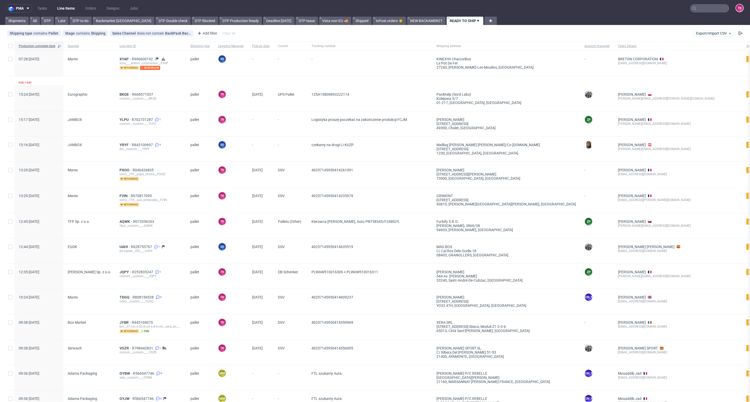
click at [67, 6] on link "Line Items" at bounding box center [66, 8] width 24 height 8
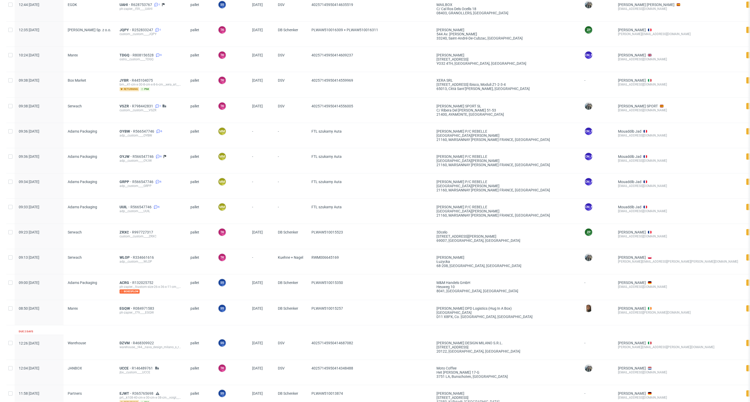
scroll to position [429, 0]
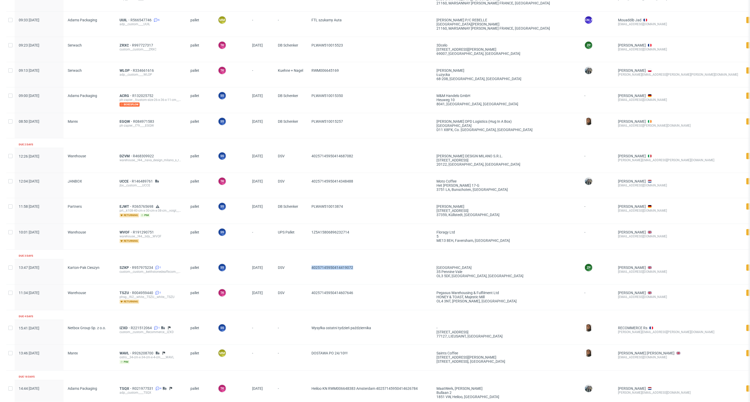
drag, startPoint x: 355, startPoint y: 270, endPoint x: 300, endPoint y: 280, distance: 56.1
click at [300, 280] on div "13:47 [DATE] [GEOGRAPHIC_DATA]-[GEOGRAPHIC_DATA] SZKP R957975234 1 custom__cust…" at bounding box center [436, 271] width 861 height 25
copy div "40257145950414419072"
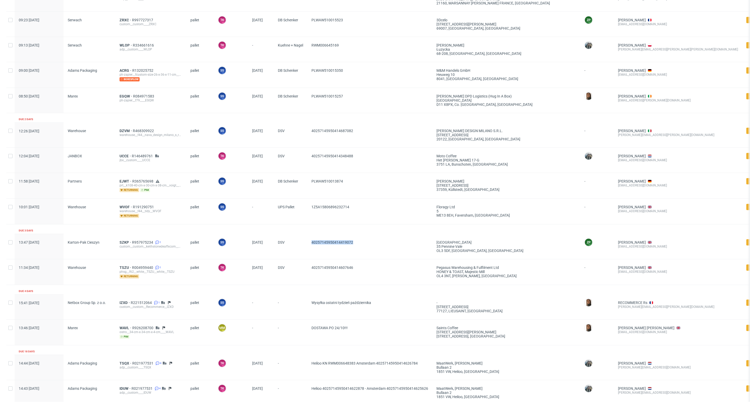
scroll to position [468, 0]
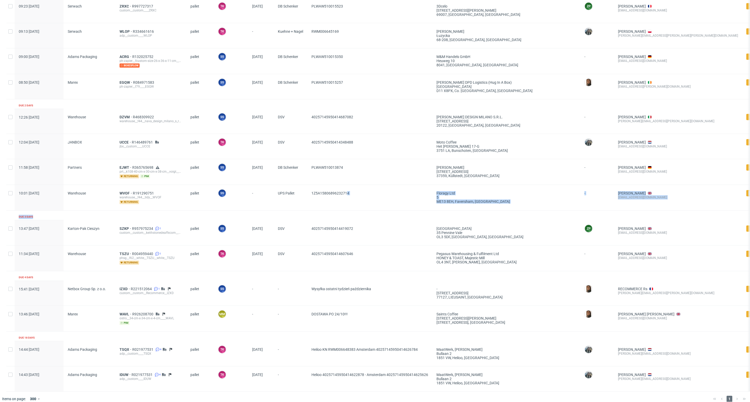
drag, startPoint x: 360, startPoint y: 213, endPoint x: 347, endPoint y: 205, distance: 15.3
click at [347, 211] on div "1Z5A15806896232714" at bounding box center [369, 198] width 125 height 26
click at [355, 188] on div "1Z5A15806896232714" at bounding box center [369, 198] width 125 height 26
drag, startPoint x: 351, startPoint y: 170, endPoint x: 306, endPoint y: 176, distance: 45.1
click at [306, 176] on div "11:58 Wed 08.10.2025 Partners EJWT R365765698 prt__k108-40-cm-x-30-cm-x-38-cm__…" at bounding box center [436, 172] width 861 height 26
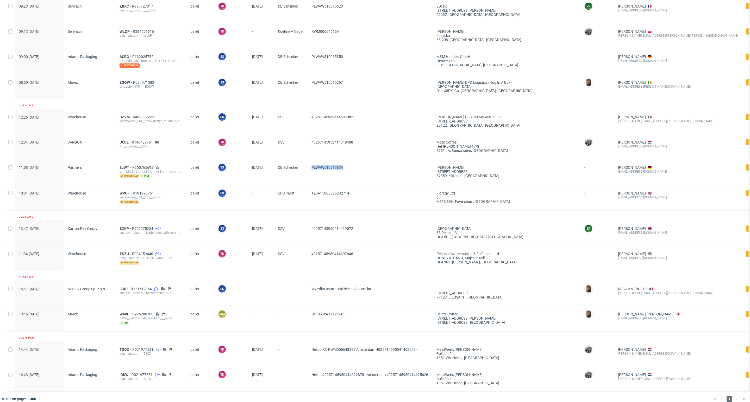
copy div "PLWAW510013874"
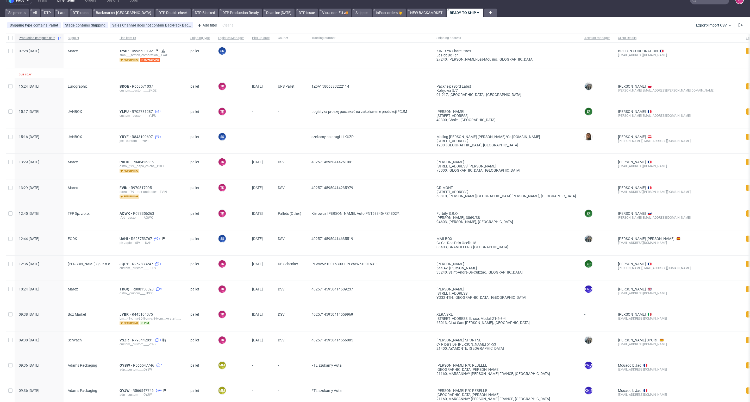
scroll to position [0, 0]
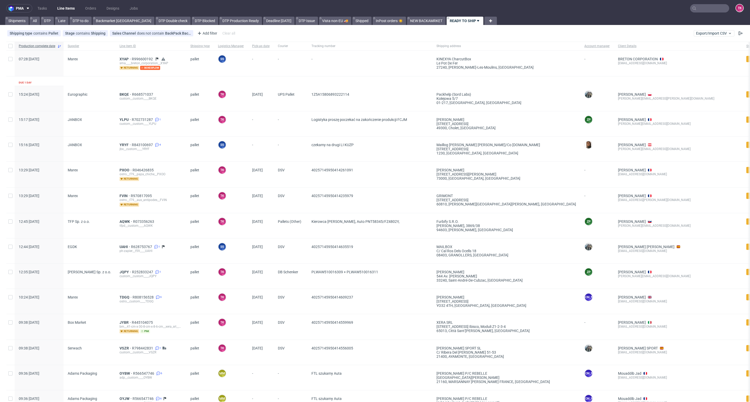
click at [67, 7] on link "Line Items" at bounding box center [66, 8] width 24 height 8
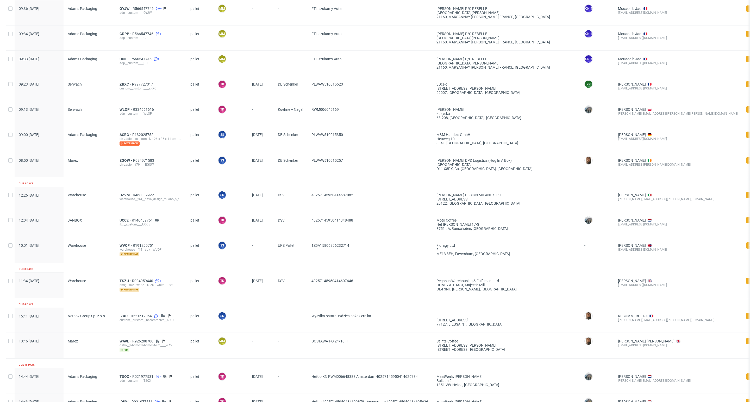
scroll to position [432, 0]
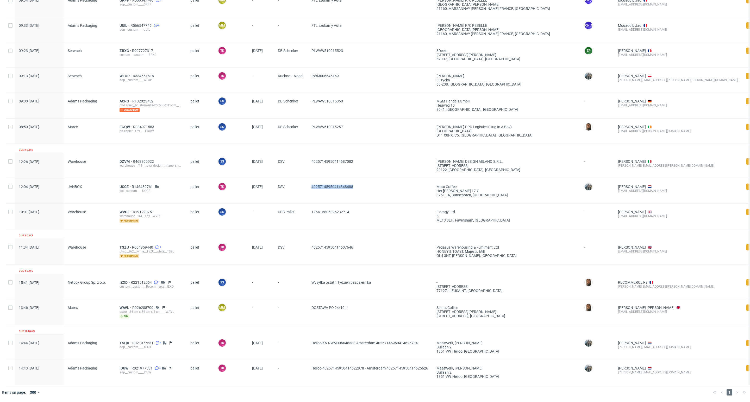
drag, startPoint x: 361, startPoint y: 185, endPoint x: 309, endPoint y: 191, distance: 52.7
click at [309, 191] on div "40257145950414348488" at bounding box center [369, 191] width 125 height 25
copy span "40257145950414348488"
drag, startPoint x: 341, startPoint y: 309, endPoint x: 281, endPoint y: 316, distance: 60.3
click at [281, 316] on div "13:46 Mon 06.10.2025 Marex WAVL R926208700 ostro__34-cm-x-34-cm-x-4-cm____WAVL …" at bounding box center [436, 313] width 861 height 26
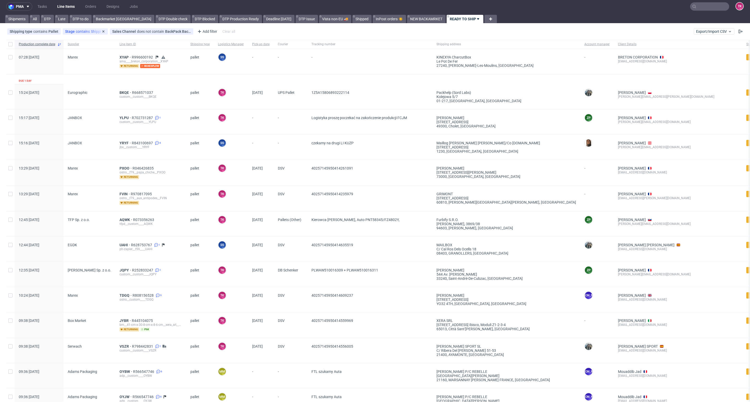
scroll to position [0, 0]
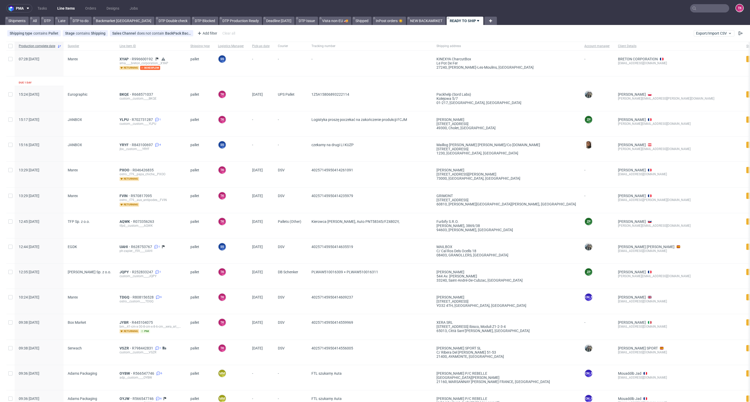
click at [62, 11] on link "Line Items" at bounding box center [66, 8] width 24 height 8
click at [64, 11] on link "Line Items" at bounding box center [66, 8] width 24 height 8
click at [61, 7] on link "Line Items" at bounding box center [66, 8] width 24 height 8
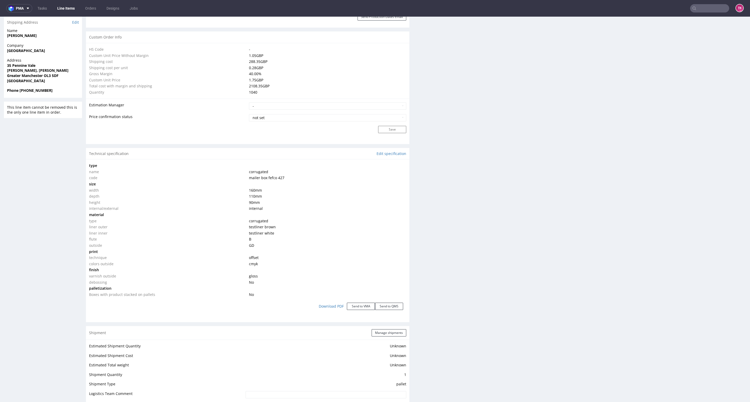
scroll to position [429, 0]
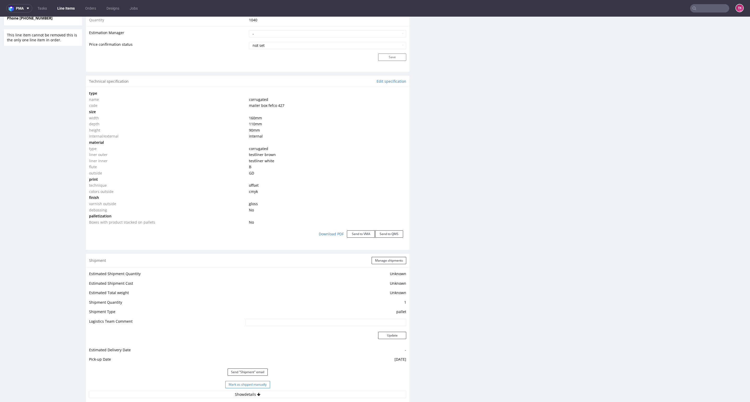
click at [248, 385] on button "Mark as shipped manually" at bounding box center [247, 384] width 45 height 7
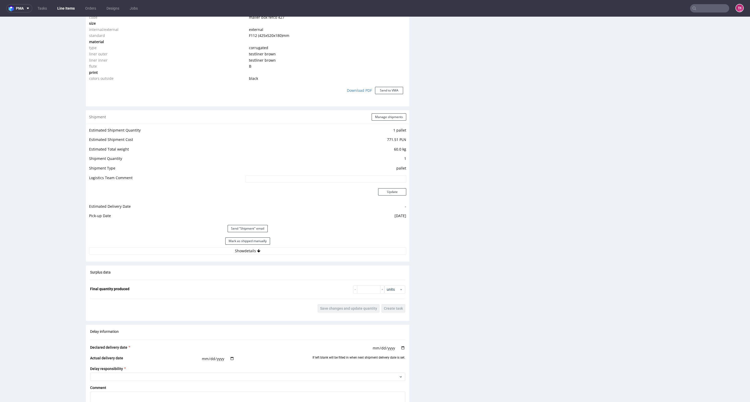
scroll to position [429, 0]
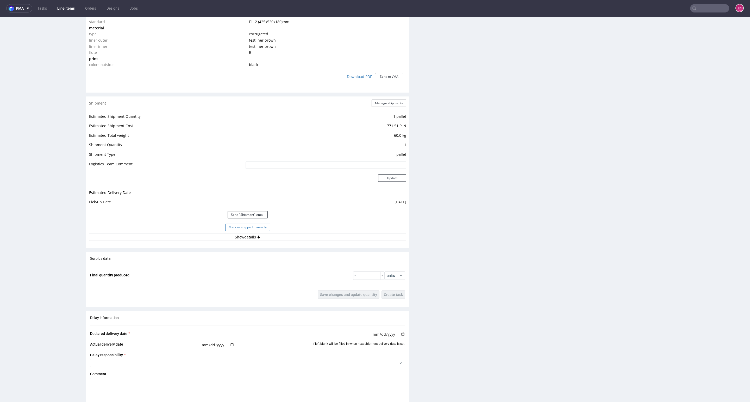
click at [261, 227] on button "Mark as shipped manually" at bounding box center [247, 227] width 45 height 7
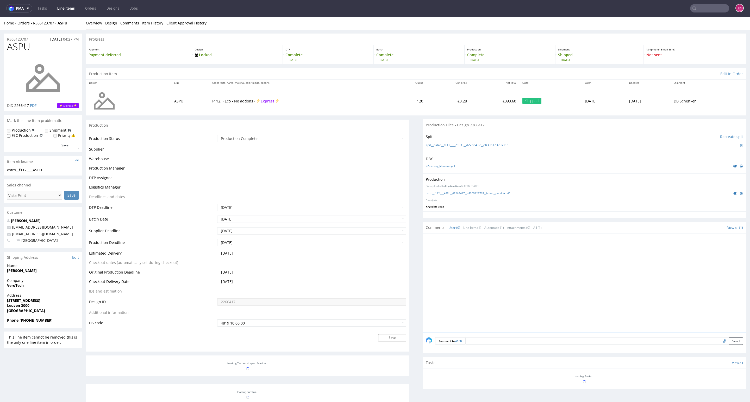
scroll to position [156, 0]
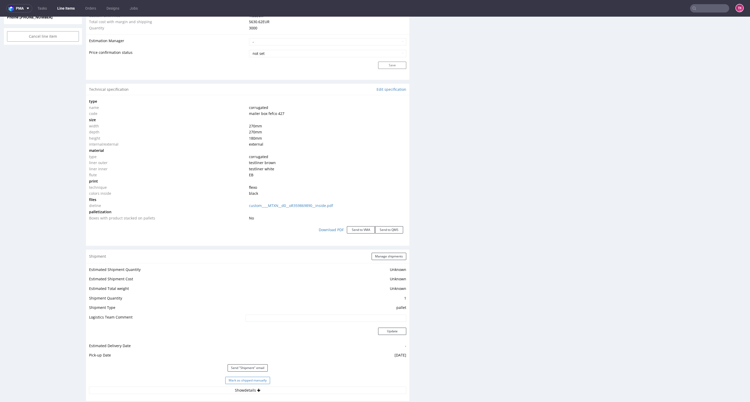
scroll to position [468, 0]
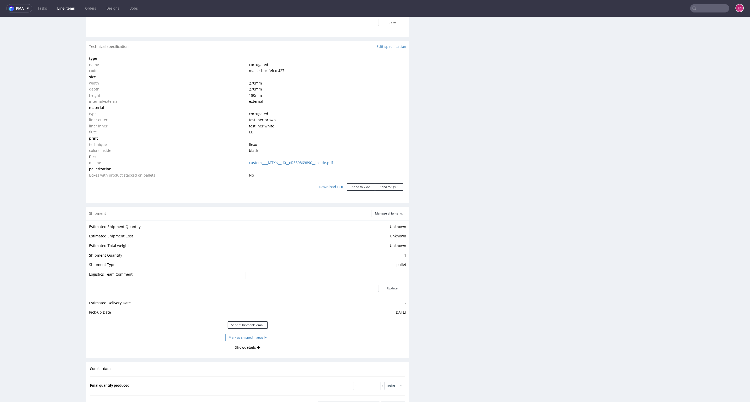
click at [262, 339] on button "Mark as shipped manually" at bounding box center [247, 337] width 45 height 7
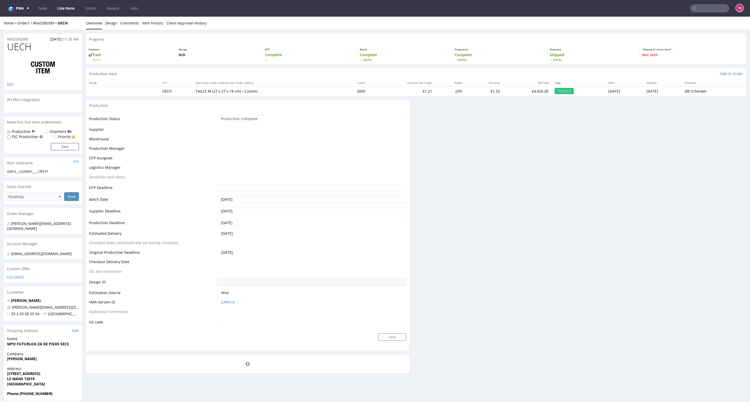
scroll to position [0, 0]
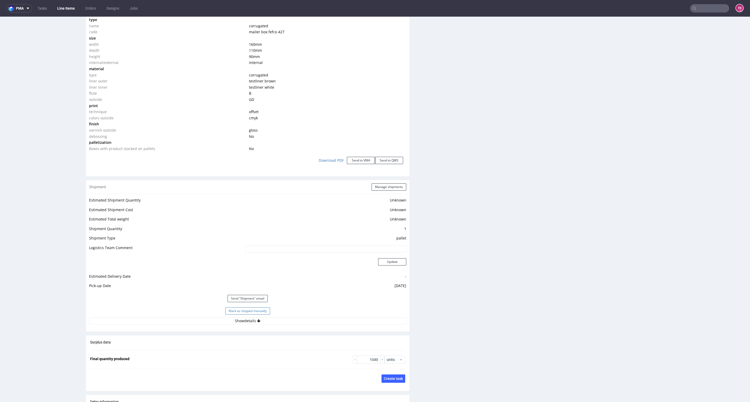
scroll to position [517, 0]
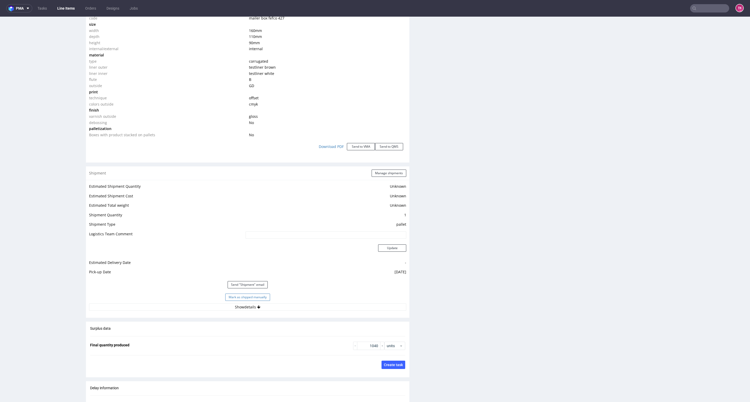
click at [264, 297] on button "Mark as shipped manually" at bounding box center [247, 297] width 45 height 7
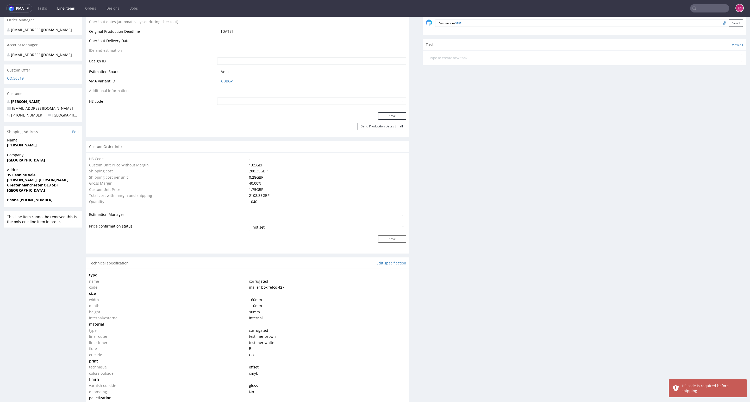
scroll to position [166, 0]
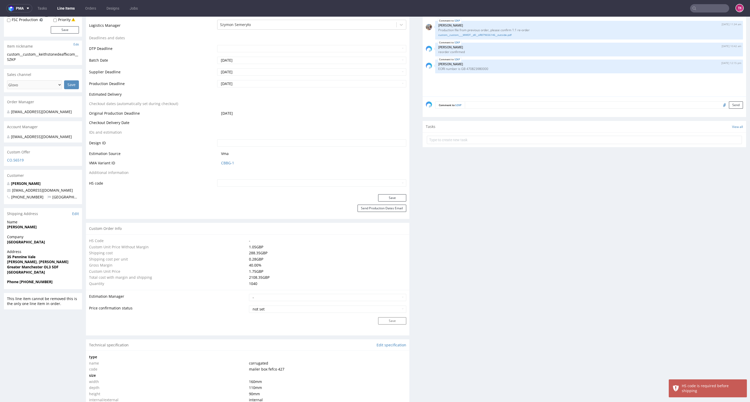
drag, startPoint x: 255, startPoint y: 179, endPoint x: 255, endPoint y: 182, distance: 3.1
click at [255, 181] on td at bounding box center [311, 183] width 190 height 8
drag, startPoint x: 259, startPoint y: 189, endPoint x: 262, endPoint y: 188, distance: 3.1
click at [259, 189] on div "Production Status Waiting for Artwork Waiting for Diecut Waiting for Mockup Wai…" at bounding box center [247, 68] width 323 height 253
click at [267, 183] on input "text" at bounding box center [311, 183] width 189 height 7
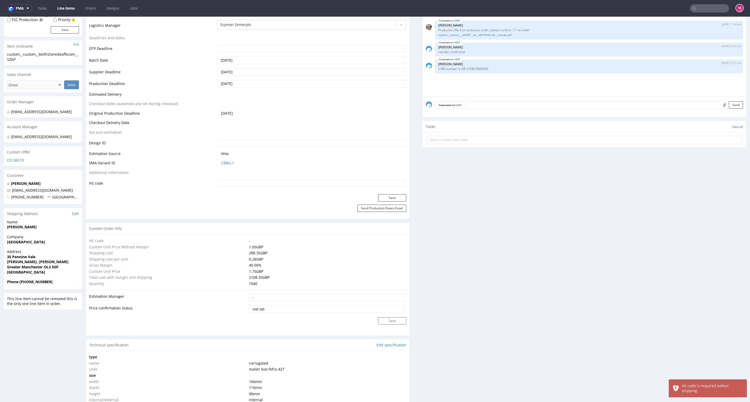
type input "4819 10 00 00"
click at [390, 198] on button "Save" at bounding box center [392, 197] width 28 height 7
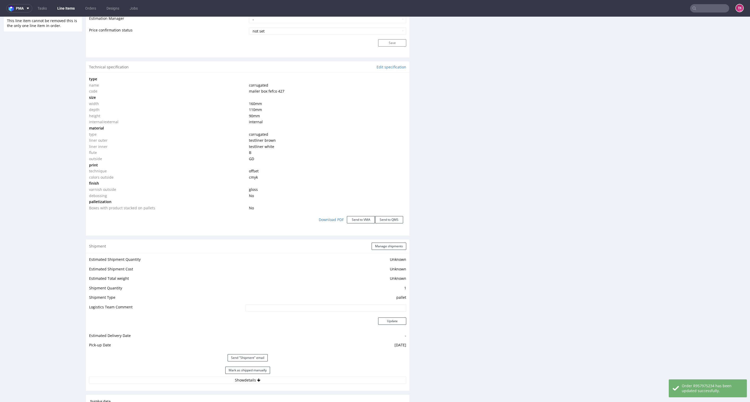
scroll to position [487, 0]
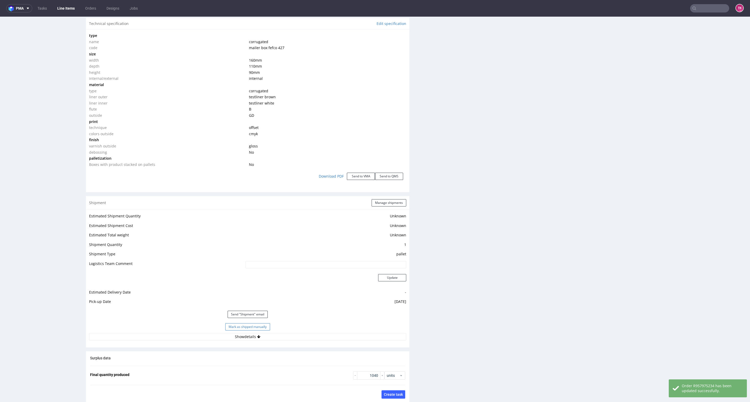
click at [260, 327] on button "Mark as shipped manually" at bounding box center [247, 327] width 45 height 7
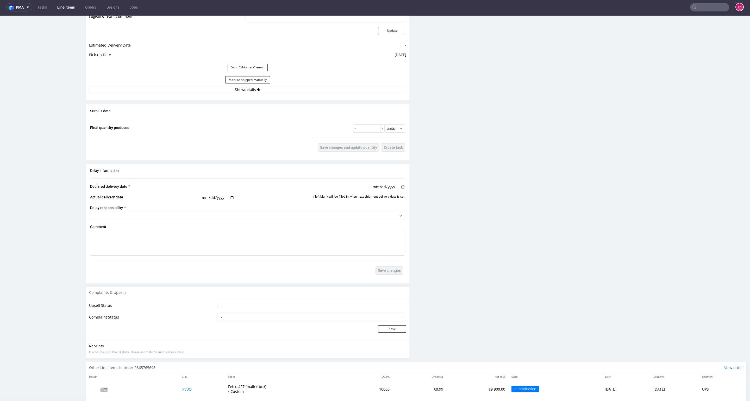
scroll to position [625, 0]
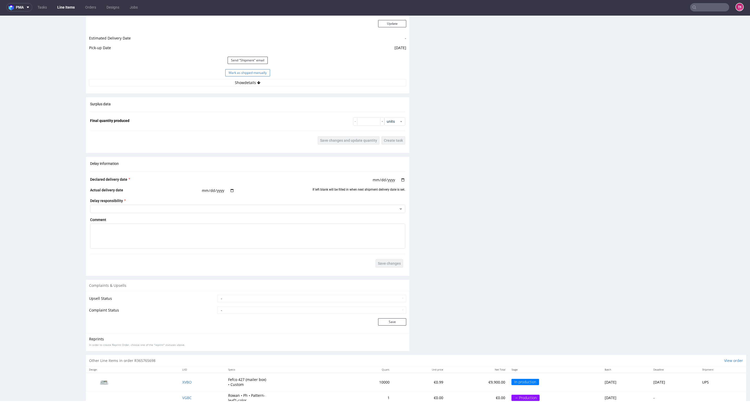
click at [248, 69] on button "Mark as shipped manually" at bounding box center [247, 72] width 45 height 7
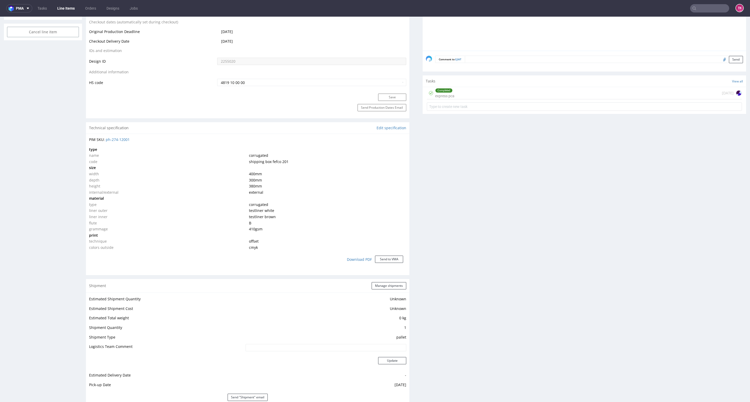
scroll to position [312, 0]
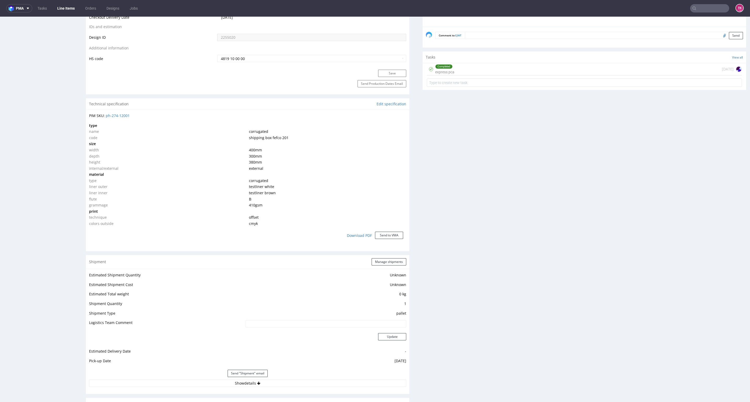
click at [70, 4] on nav "pma Tasks Line Items Orders Designs Jobs TK" at bounding box center [375, 8] width 750 height 17
click at [70, 5] on link "Line Items" at bounding box center [66, 8] width 24 height 8
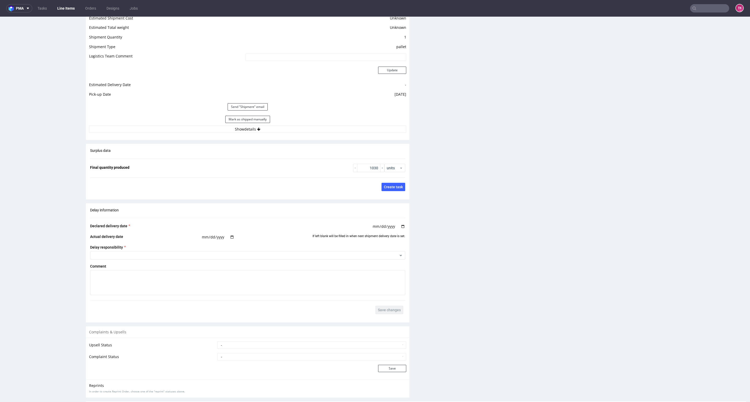
scroll to position [758, 0]
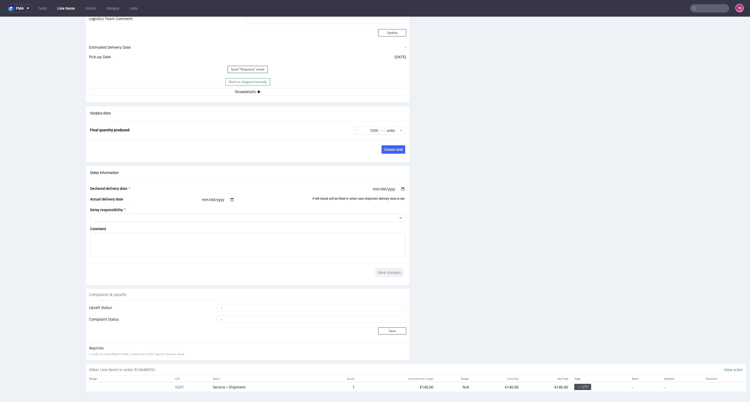
click at [258, 84] on button "Mark as shipped manually" at bounding box center [247, 81] width 45 height 7
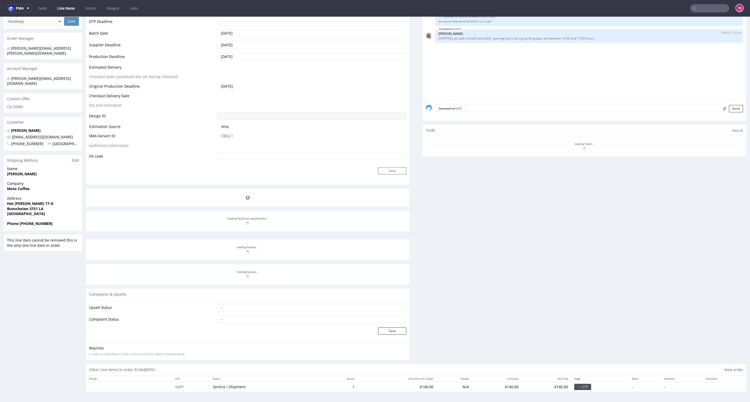
scroll to position [216, 0]
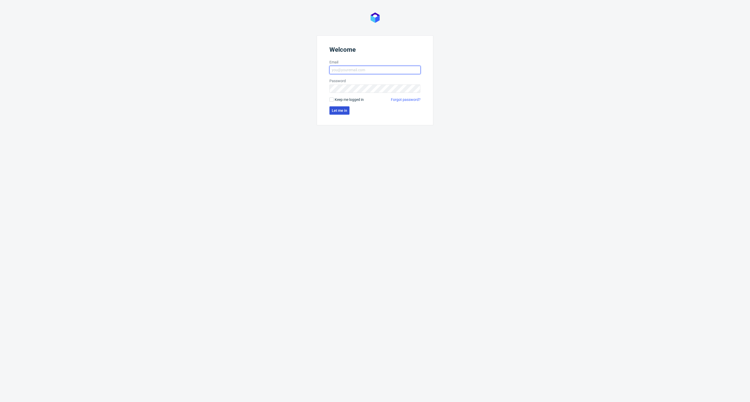
type input "[EMAIL_ADDRESS][DOMAIN_NAME]"
click at [333, 111] on span "Let me in" at bounding box center [339, 111] width 15 height 4
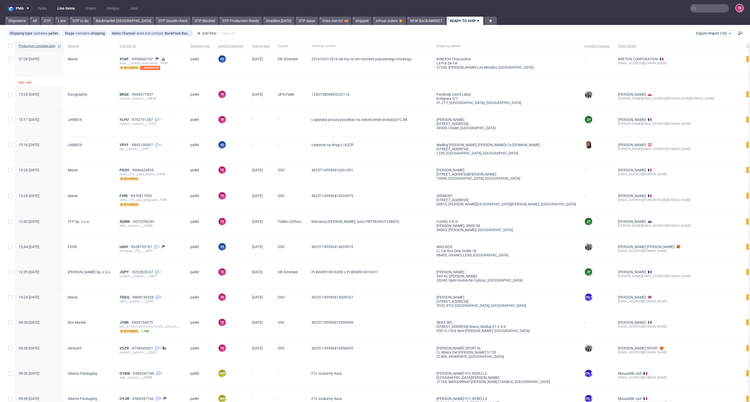
scroll to position [78, 0]
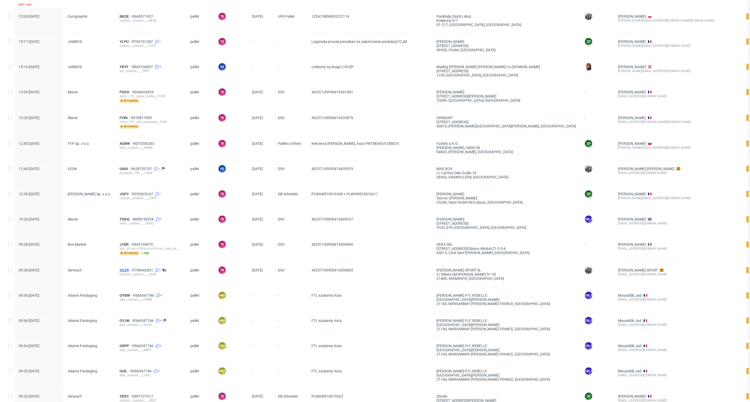
click at [123, 270] on span "VSZR" at bounding box center [125, 270] width 12 height 4
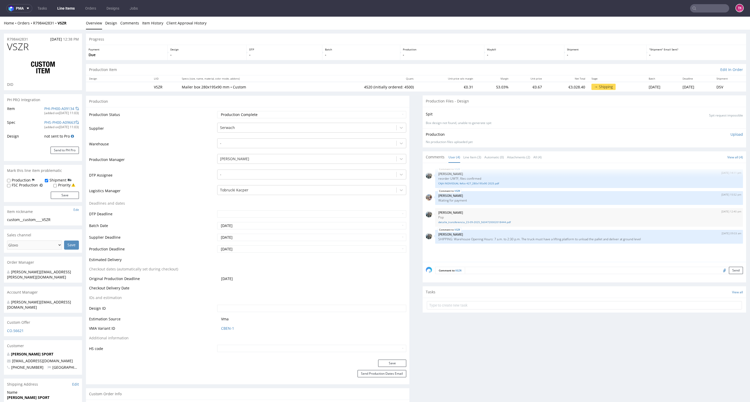
type input "4520"
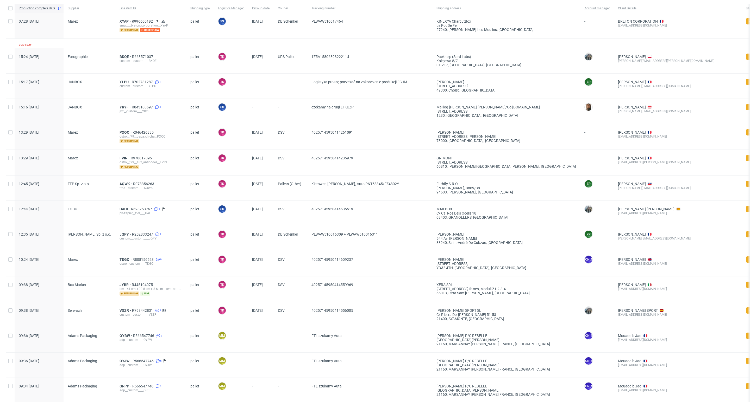
scroll to position [195, 0]
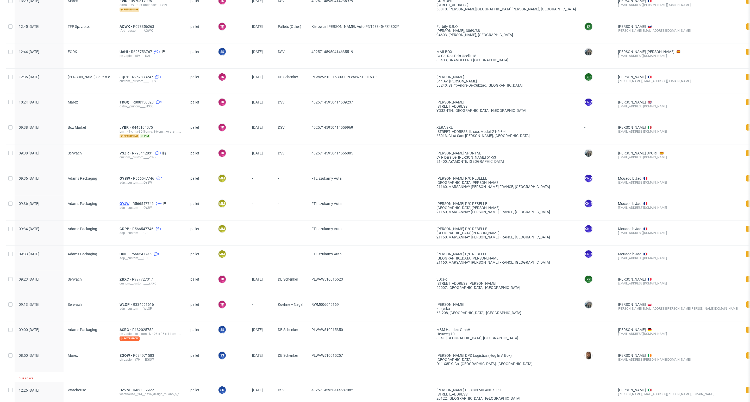
click at [123, 205] on span "OYJW" at bounding box center [125, 204] width 13 height 4
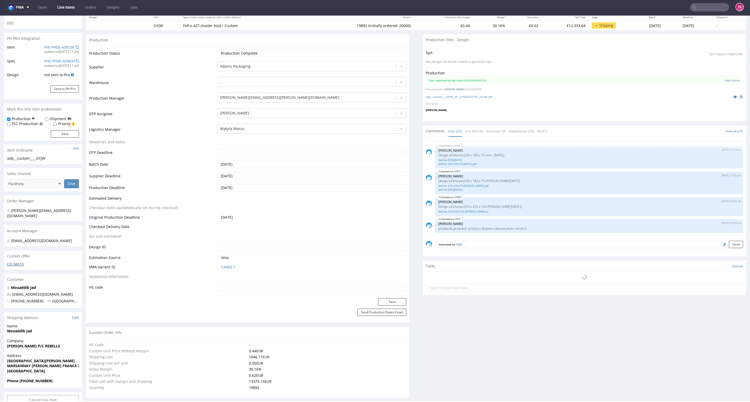
scroll to position [78, 0]
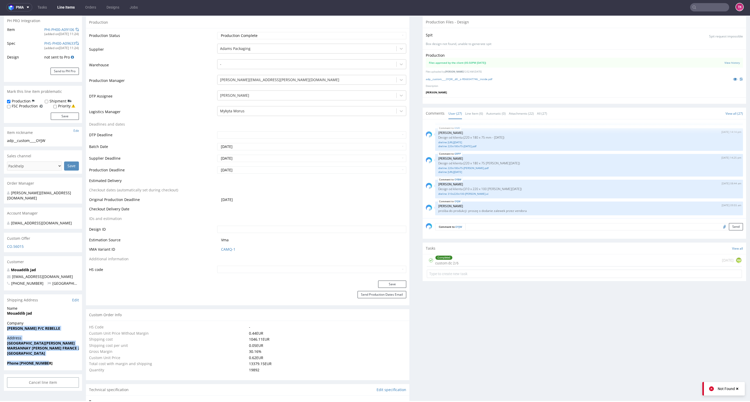
drag, startPoint x: 4, startPoint y: 323, endPoint x: 96, endPoint y: 340, distance: 93.8
copy section "REGIS MARTELET P/C REBELLE Address RUE DES TERRES FRANCHES MARSANNAY LA COTE FR…"
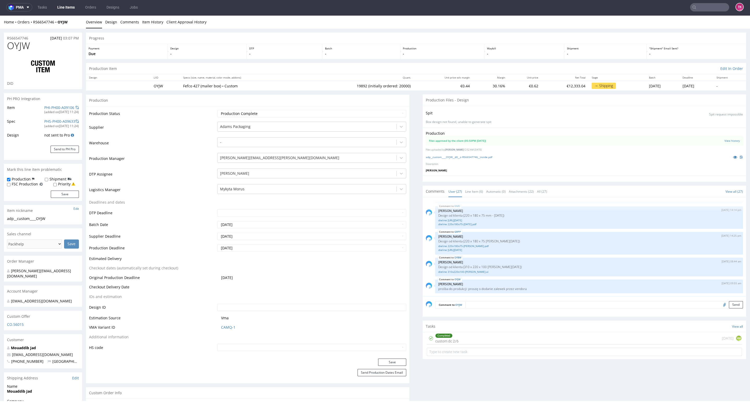
scroll to position [0, 0]
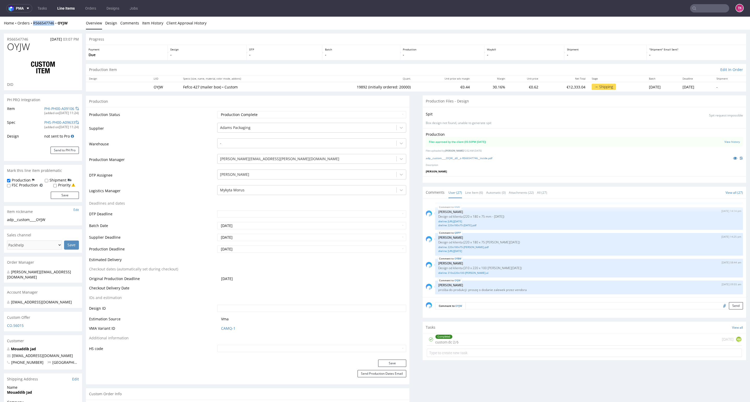
drag, startPoint x: 30, startPoint y: 28, endPoint x: 56, endPoint y: 27, distance: 26.0
click at [56, 27] on div "Home Orders R566547746 OYJW Overview Design Comments Item History Client Approv…" at bounding box center [375, 23] width 750 height 13
copy link "R566547746"
click at [59, 5] on link "Line Items" at bounding box center [66, 8] width 24 height 8
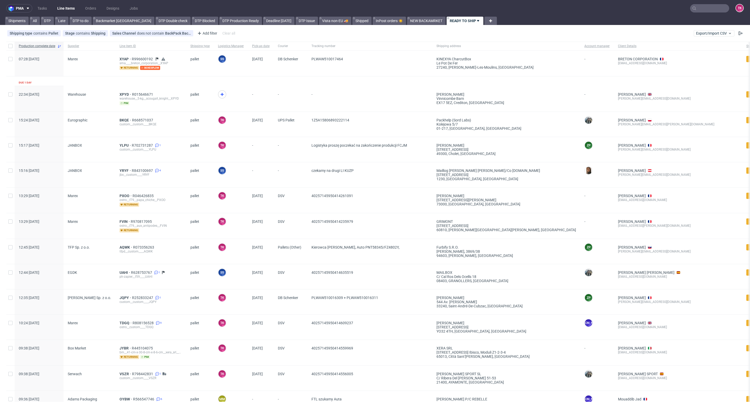
click at [62, 5] on link "Line Items" at bounding box center [66, 8] width 24 height 8
click at [59, 10] on link "Line Items" at bounding box center [66, 8] width 24 height 8
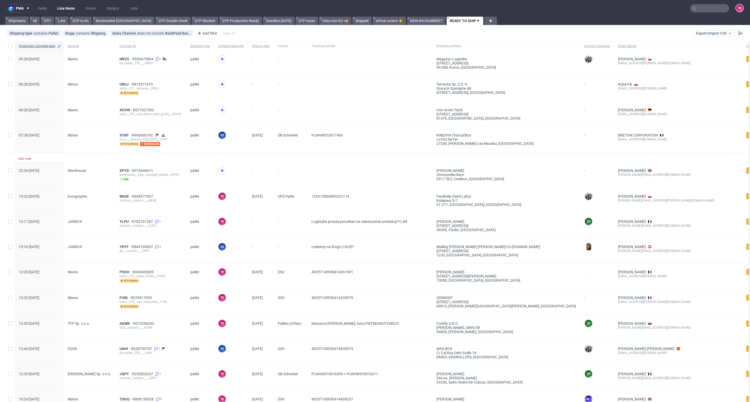
click at [66, 9] on link "Line Items" at bounding box center [66, 8] width 24 height 8
click at [70, 9] on link "Line Items" at bounding box center [66, 8] width 24 height 8
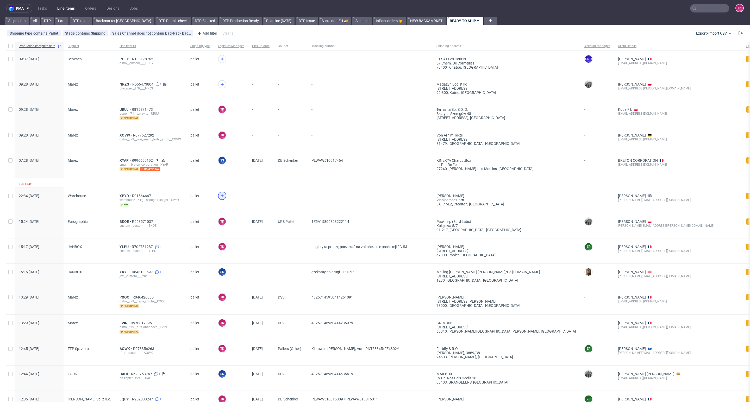
click at [219, 195] on icon at bounding box center [222, 196] width 6 height 6
click at [120, 195] on span "XPYD" at bounding box center [125, 196] width 12 height 4
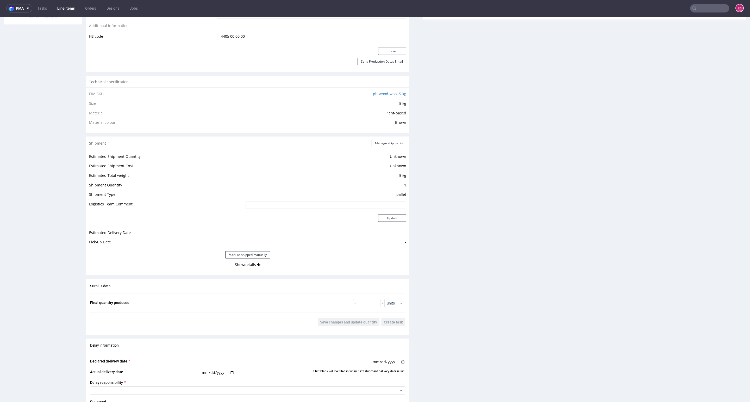
scroll to position [390, 0]
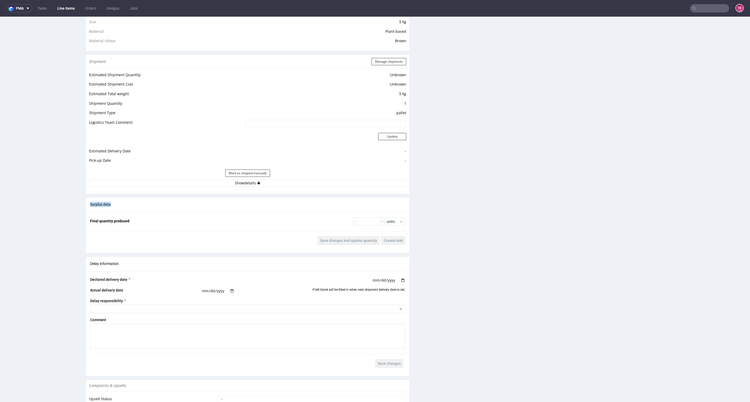
drag, startPoint x: 293, startPoint y: 187, endPoint x: 293, endPoint y: 176, distance: 11.5
click at [293, 177] on div "Production Production Status Waiting for Artwork Waiting for Diecut Waiting for…" at bounding box center [247, 87] width 323 height 735
click at [293, 176] on div "Mark as shipped manually" at bounding box center [247, 173] width 317 height 12
drag, startPoint x: 294, startPoint y: 181, endPoint x: 295, endPoint y: 183, distance: 2.7
click at [294, 181] on button "Show details" at bounding box center [247, 183] width 317 height 7
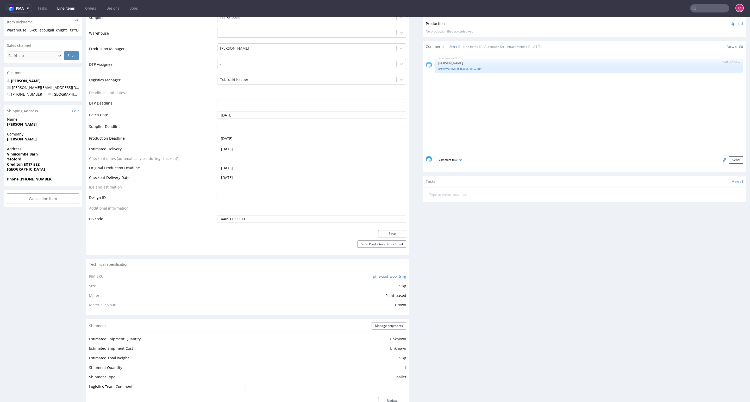
scroll to position [117, 0]
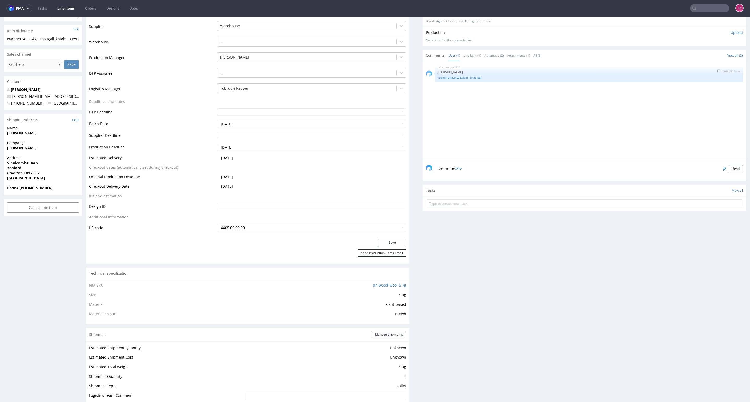
click at [442, 79] on link "proforma-invoice-fp2025-10-53.pdf" at bounding box center [588, 78] width 301 height 4
drag, startPoint x: 2, startPoint y: 150, endPoint x: 52, endPoint y: 151, distance: 50.0
copy strong "Sam Scougall-Knight"
drag, startPoint x: 3, startPoint y: 161, endPoint x: 51, endPoint y: 172, distance: 49.1
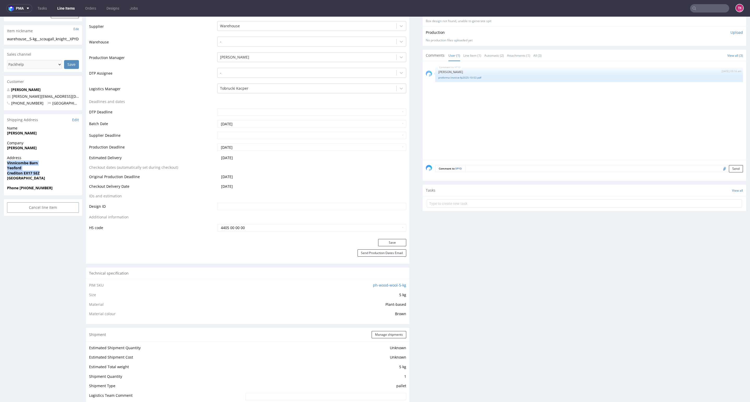
copy p "Vinnicombe Barn Yeoford Crediton EX17 5EZ"
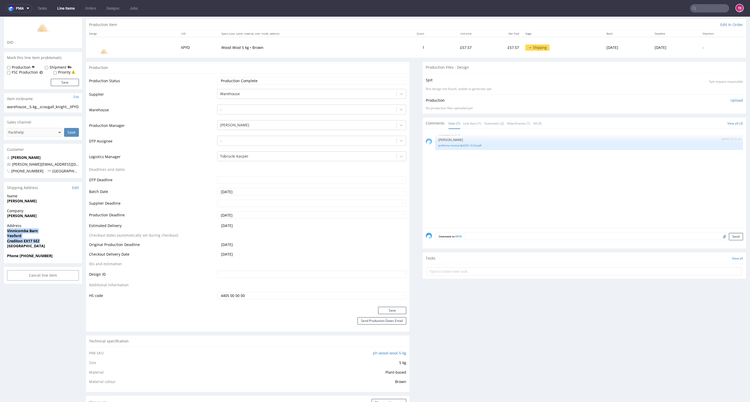
scroll to position [0, 0]
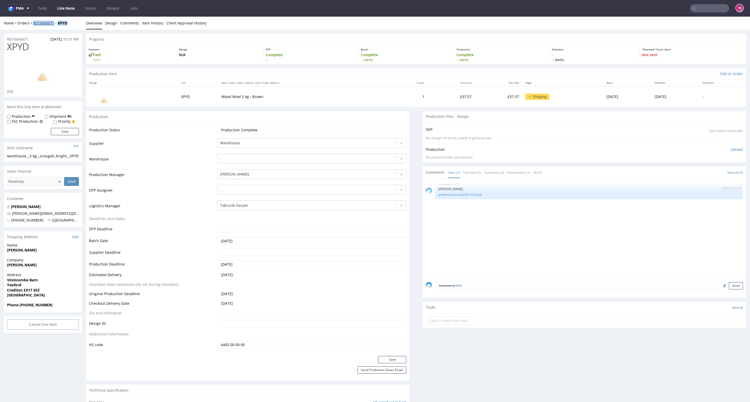
drag, startPoint x: 68, startPoint y: 28, endPoint x: 33, endPoint y: 25, distance: 35.5
click at [33, 25] on div "Home Orders R015646671 XPYD Overview Design Comments Item History Client Approv…" at bounding box center [375, 23] width 750 height 13
drag, startPoint x: 52, startPoint y: 308, endPoint x: 19, endPoint y: 308, distance: 33.3
click at [19, 308] on div "Phone +447487643432" at bounding box center [43, 308] width 78 height 10
copy strong "+447487643432"
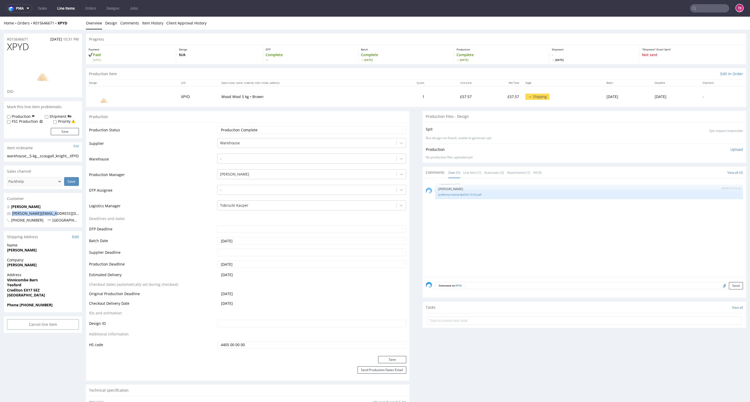
drag, startPoint x: 58, startPoint y: 213, endPoint x: 0, endPoint y: 216, distance: 57.9
copy span "sam@scobleandpark.com"
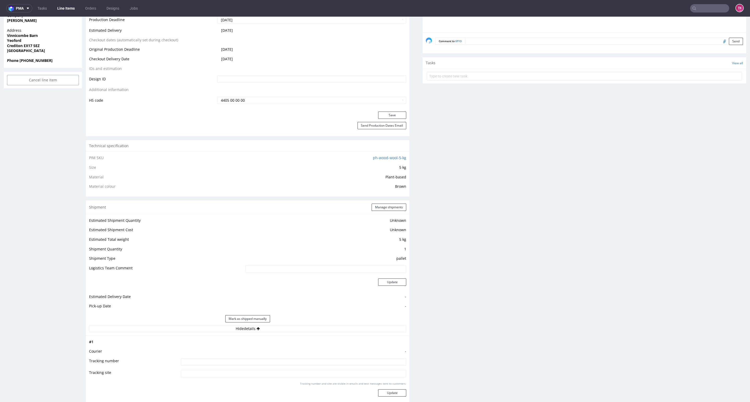
scroll to position [273, 0]
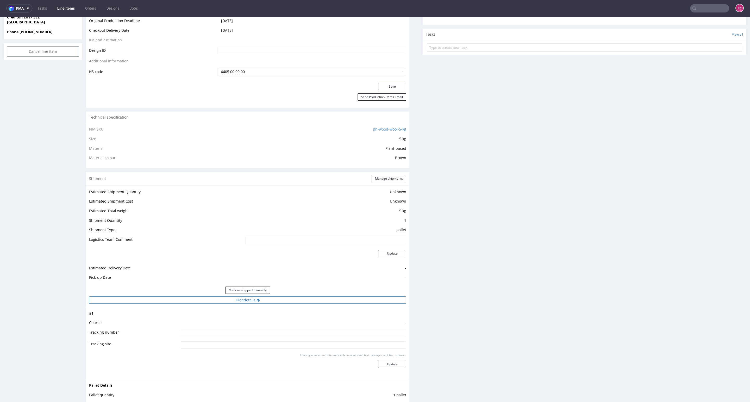
click at [369, 299] on button "Hide details" at bounding box center [247, 300] width 317 height 7
drag, startPoint x: 379, startPoint y: 293, endPoint x: 377, endPoint y: 297, distance: 4.3
click at [377, 296] on div "Mark as shipped manually" at bounding box center [247, 290] width 317 height 12
click at [376, 301] on button "Show details" at bounding box center [247, 300] width 317 height 7
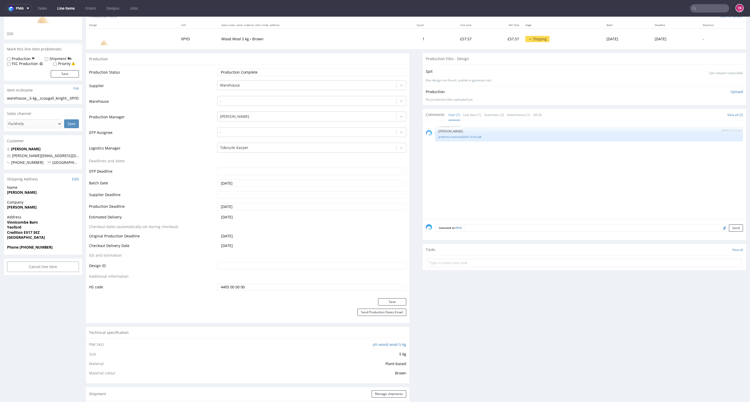
scroll to position [0, 0]
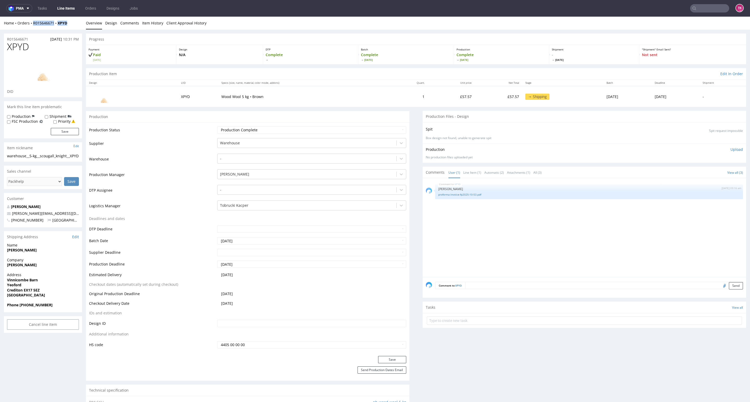
drag, startPoint x: 72, startPoint y: 24, endPoint x: 32, endPoint y: 29, distance: 40.1
click at [32, 29] on div "Home Orders R015646671 XPYD Overview Design Comments Item History Client Approv…" at bounding box center [375, 23] width 750 height 13
copy div "R015646671 XPYD"
drag, startPoint x: 457, startPoint y: 318, endPoint x: 453, endPoint y: 322, distance: 5.2
click at [455, 318] on input "text" at bounding box center [584, 321] width 315 height 8
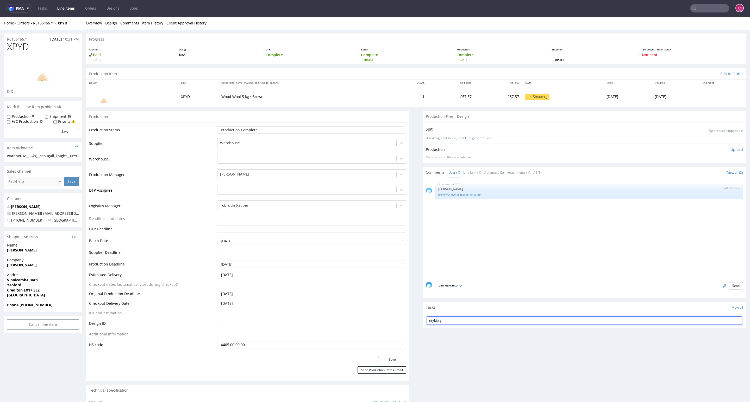
type input "etykiety"
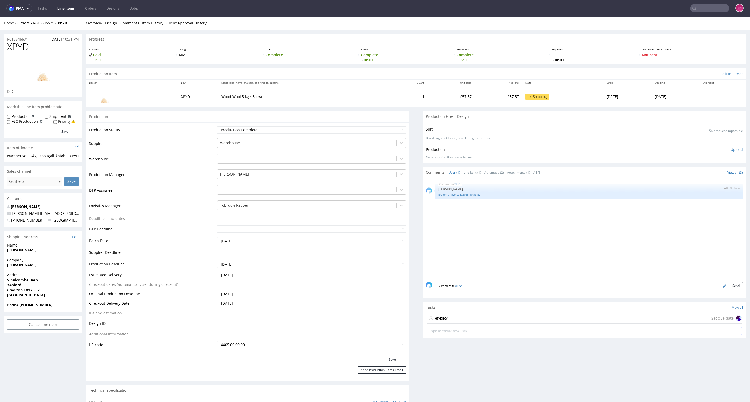
click at [450, 324] on div "etykiety Set due date" at bounding box center [584, 319] width 315 height 10
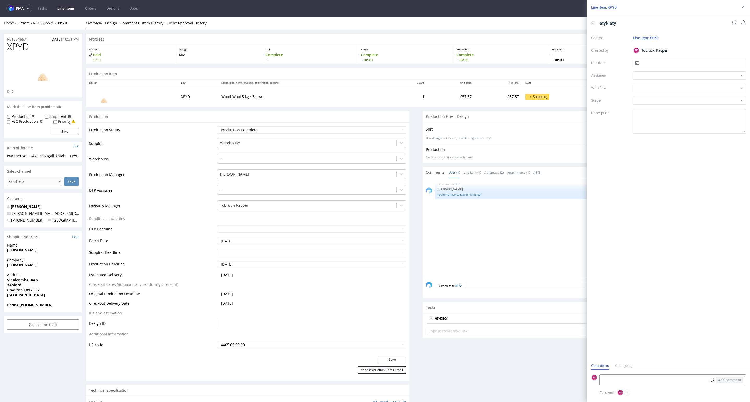
scroll to position [4, 0]
click at [713, 380] on icon at bounding box center [711, 380] width 4 height 4
click at [0, 0] on input "file" at bounding box center [0, 0] width 0 height 0
click at [662, 72] on div at bounding box center [689, 75] width 113 height 8
type input "fe"
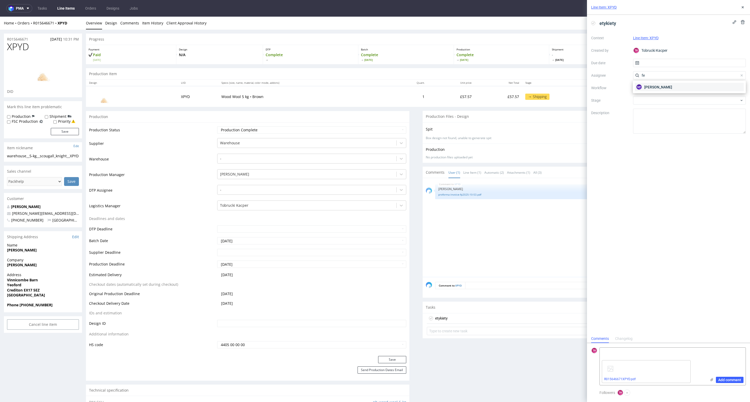
click at [655, 89] on span "Michał Fedorowicz" at bounding box center [658, 87] width 28 height 5
click at [649, 64] on input "text" at bounding box center [689, 63] width 113 height 8
click at [706, 105] on span "10" at bounding box center [706, 106] width 4 height 5
type input "10/10/2025"
click at [622, 351] on textarea at bounding box center [652, 353] width 107 height 10
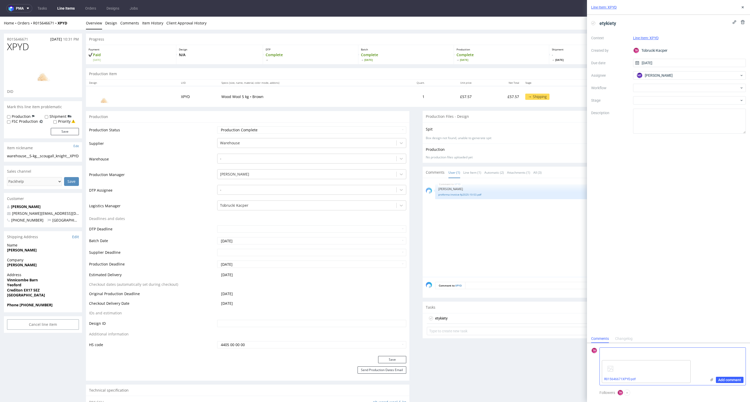
paste textarea "1Z5A15806890607857"
type textarea "1Z5A15806890607857"
click at [733, 380] on span "Add comment" at bounding box center [729, 380] width 23 height 4
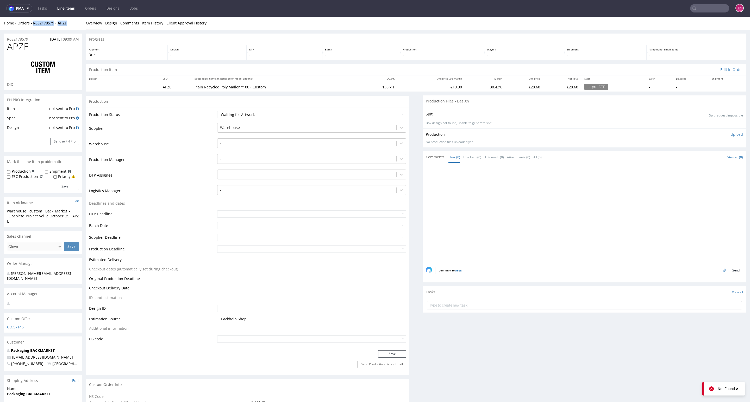
drag, startPoint x: 66, startPoint y: 26, endPoint x: 32, endPoint y: 27, distance: 34.4
click at [32, 27] on div "Home Orders R082178579 APZE Overview Design Comments Item History Client Approv…" at bounding box center [375, 23] width 750 height 13
copy div "R082178579 APZE"
